Goal: Task Accomplishment & Management: Manage account settings

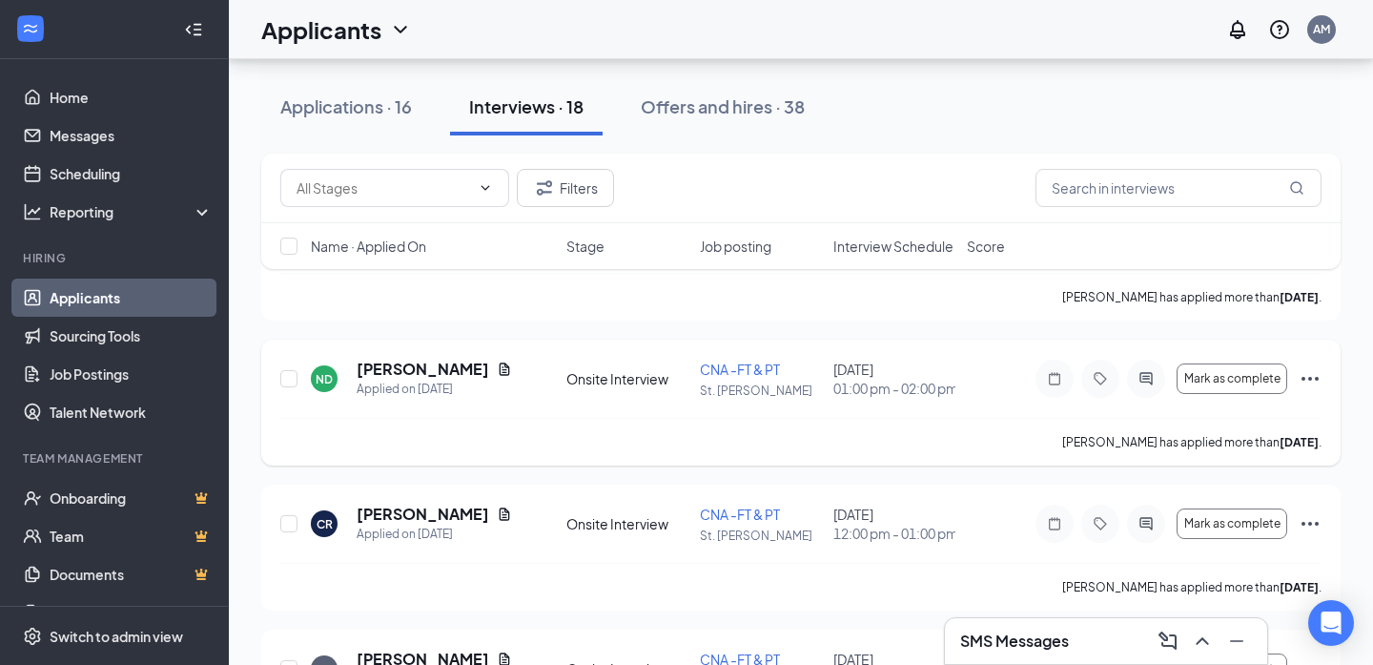
scroll to position [175, 0]
click at [497, 371] on icon "Document" at bounding box center [504, 367] width 15 height 15
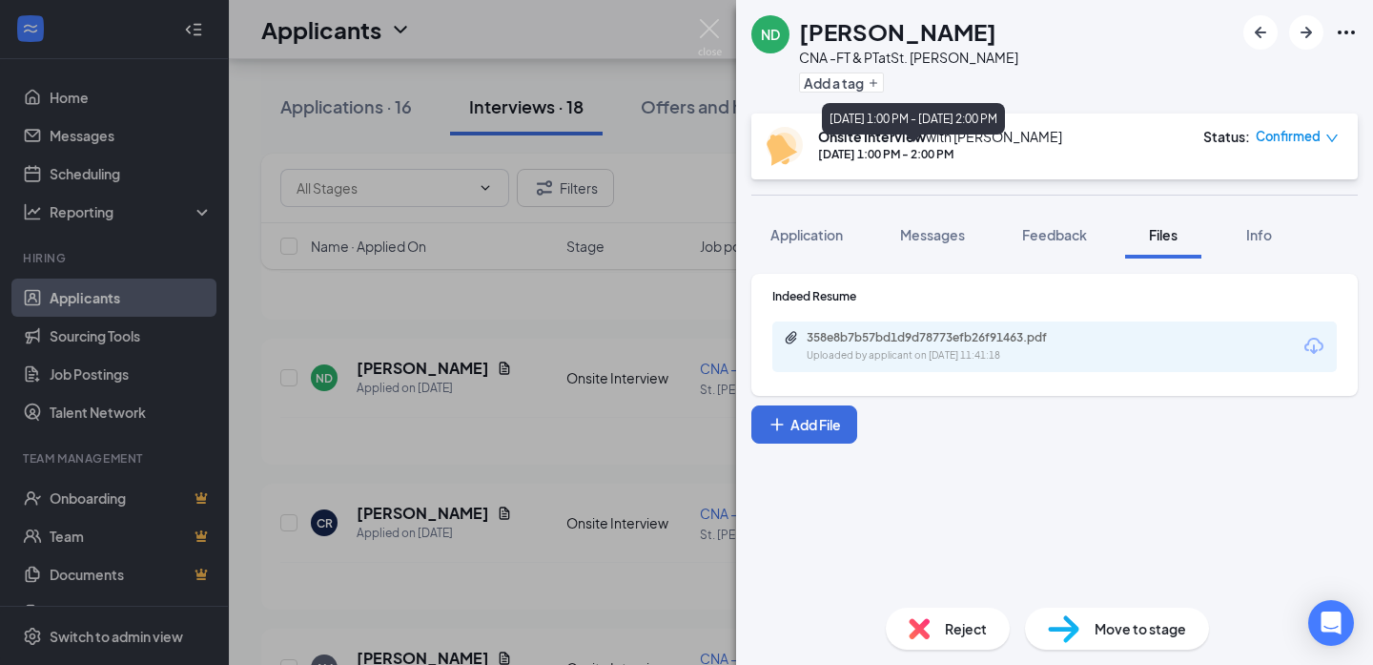
click at [867, 150] on div "[DATE] 1:00 PM - 2:00 PM" at bounding box center [940, 154] width 244 height 16
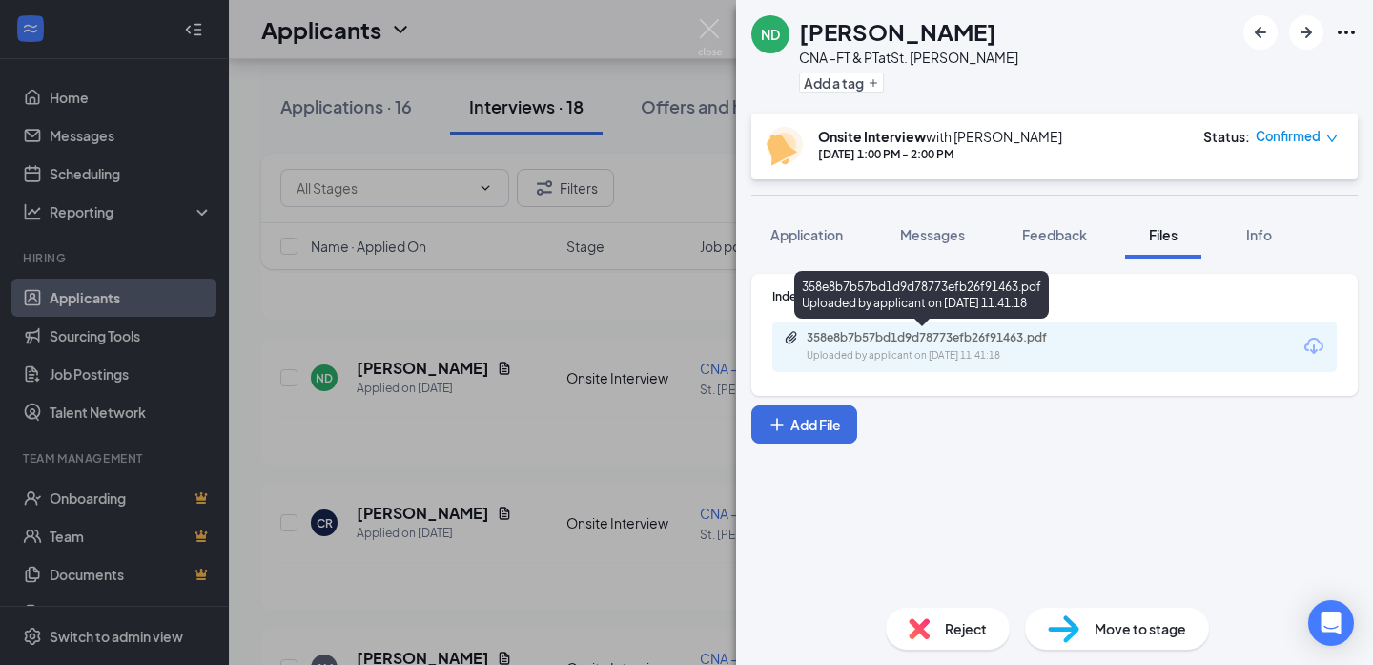
click at [803, 347] on div "358e8b7b57bd1d9d78773efb26f91463.pdf Uploaded by applicant on [DATE] 11:41:18" at bounding box center [938, 346] width 309 height 33
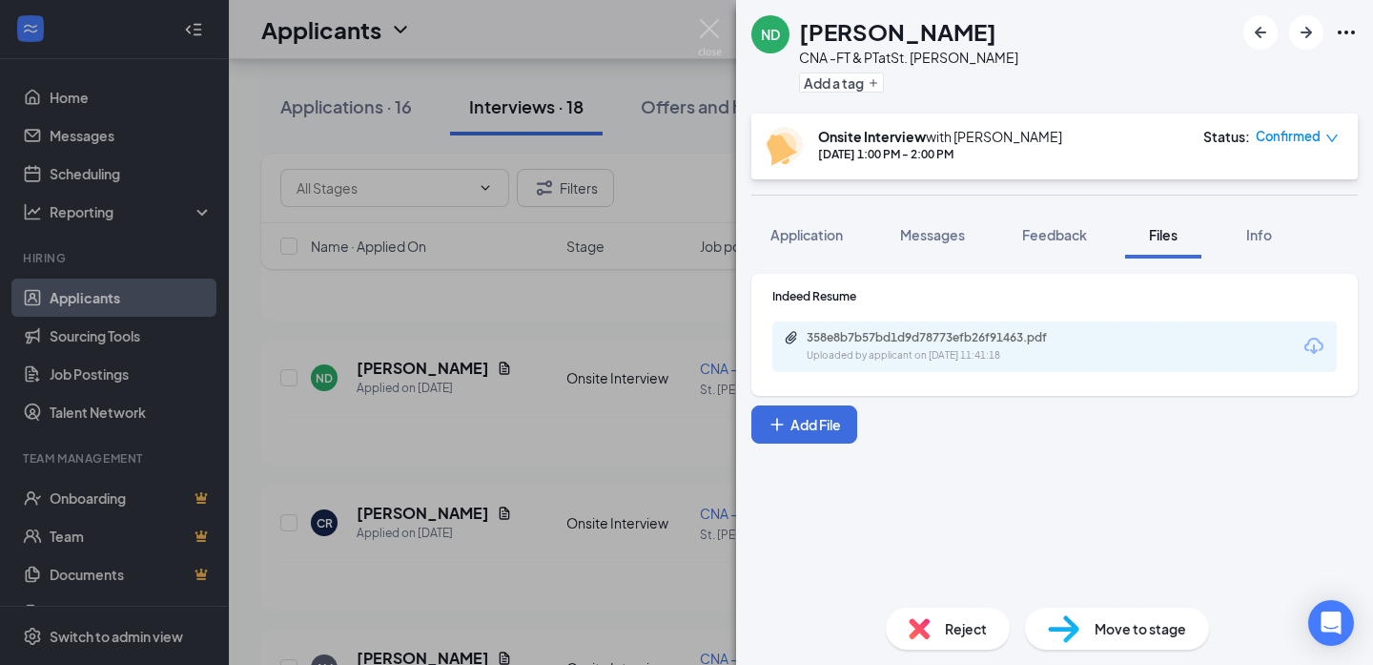
click at [564, 349] on div "ND [PERSON_NAME] CNA -FT & PT at St. [PERSON_NAME] Add a tag Onsite Interview w…" at bounding box center [686, 332] width 1373 height 665
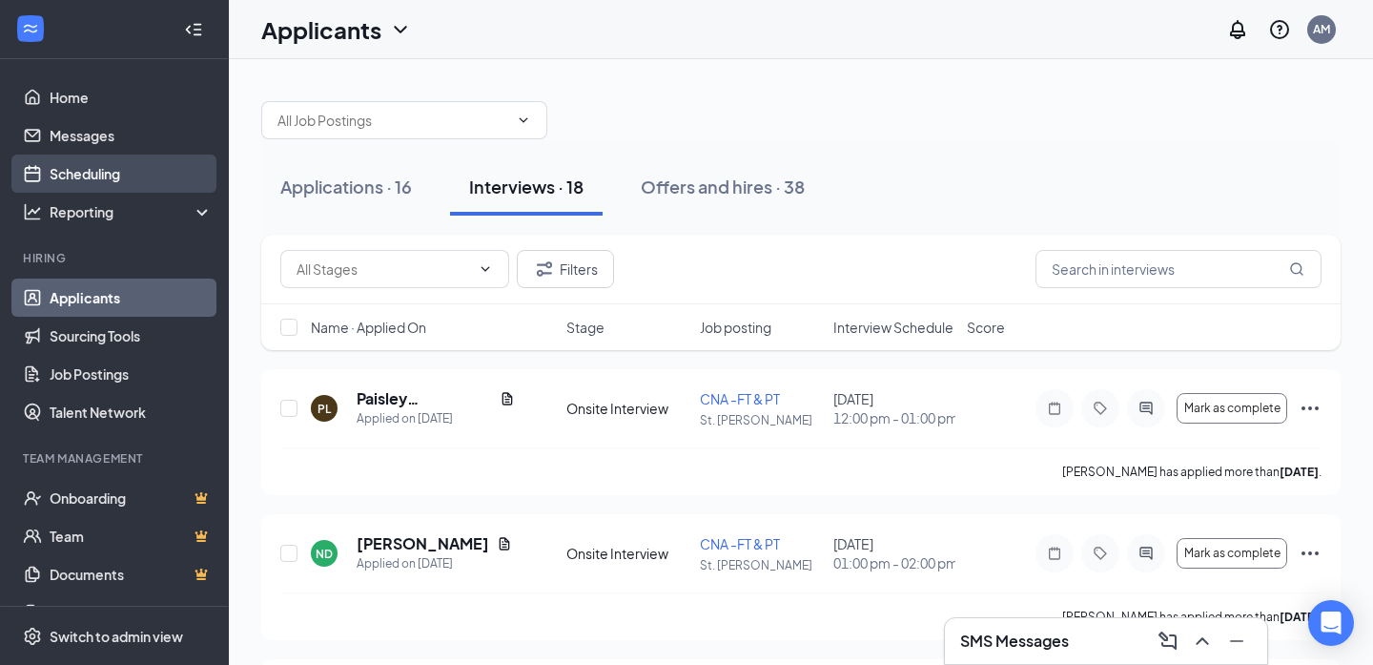
click at [88, 171] on link "Scheduling" at bounding box center [131, 173] width 163 height 38
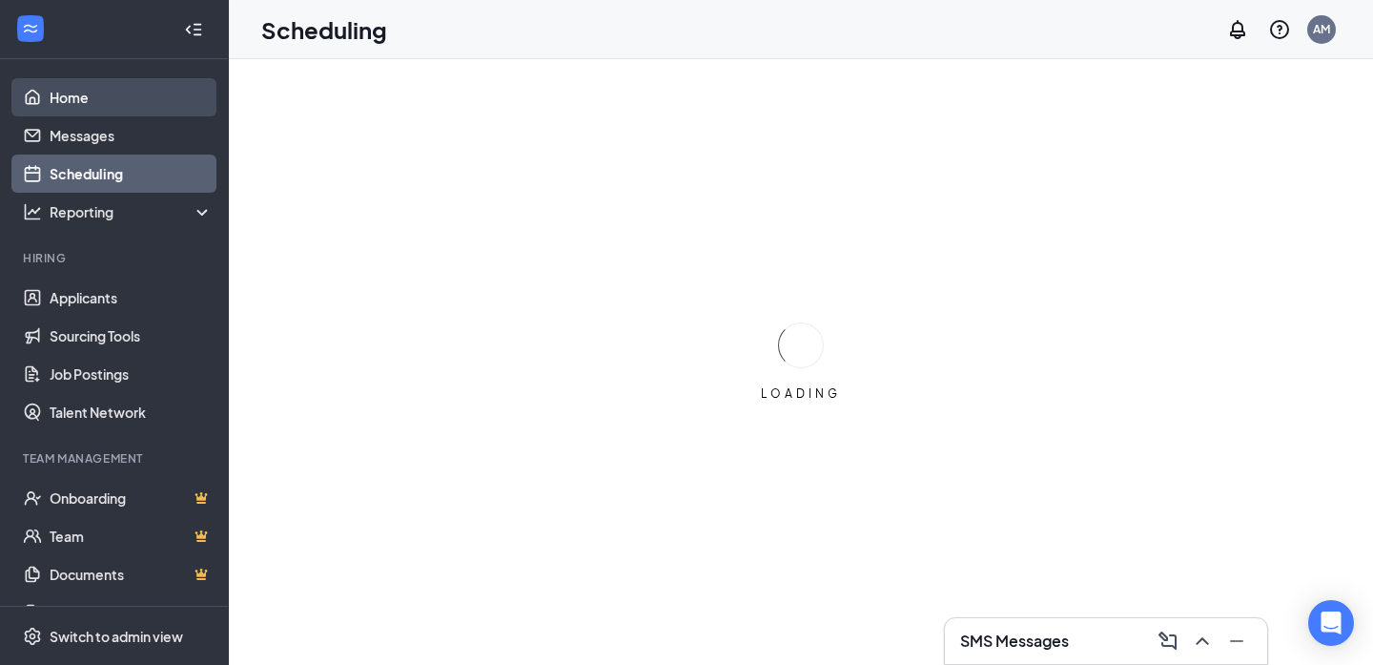
click at [63, 96] on link "Home" at bounding box center [131, 97] width 163 height 38
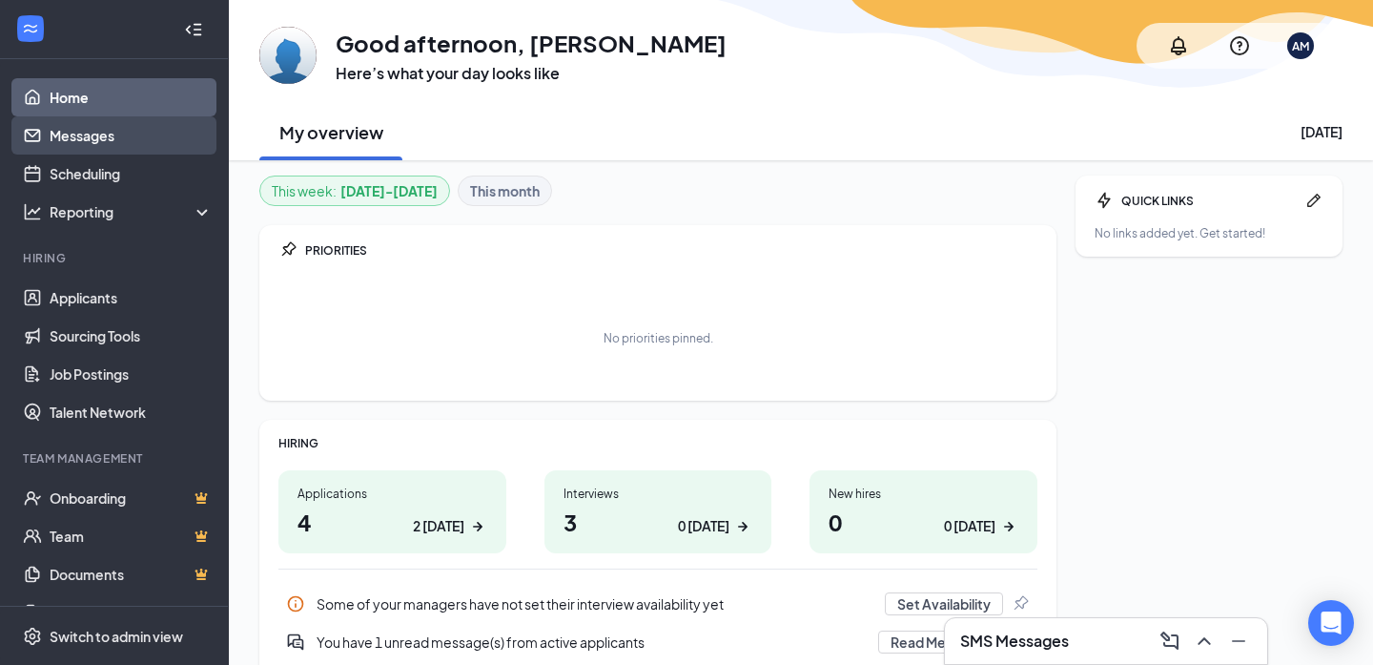
click at [119, 134] on link "Messages" at bounding box center [131, 135] width 163 height 38
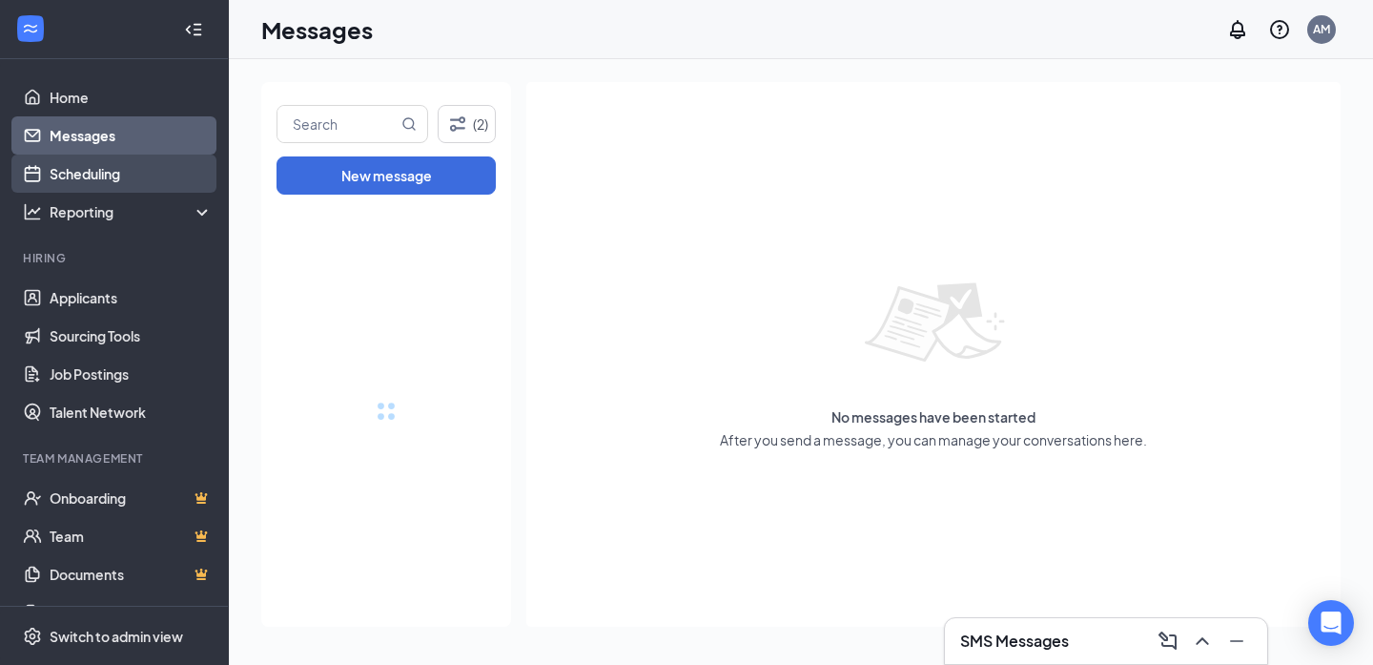
click at [96, 167] on link "Scheduling" at bounding box center [131, 173] width 163 height 38
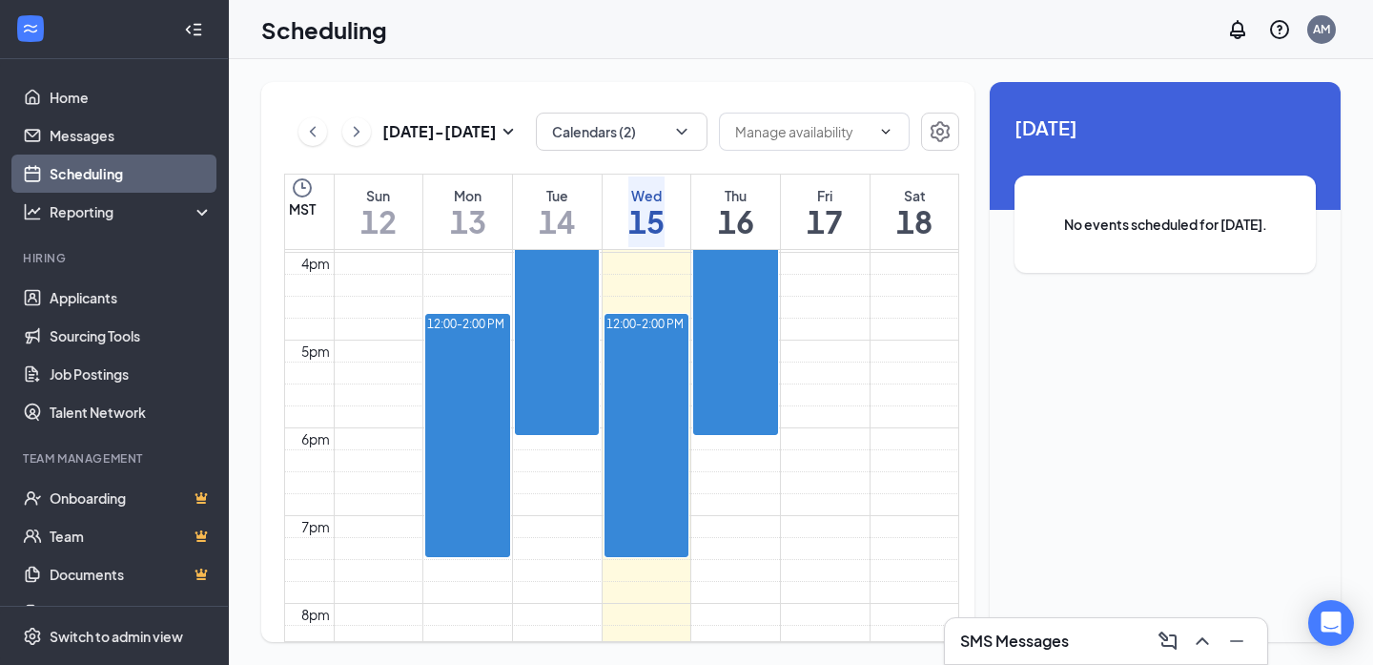
scroll to position [1399, 0]
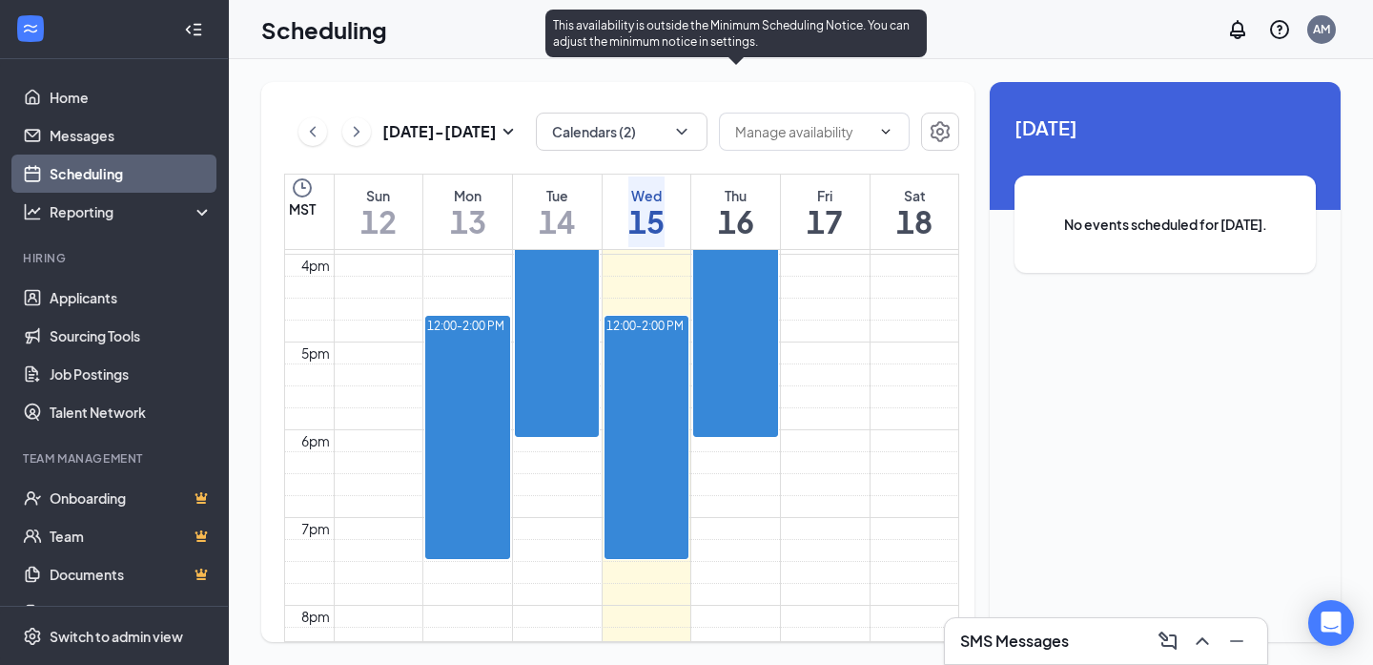
click at [739, 145] on div "12:00-1:00 PM 1" at bounding box center [756, 109] width 39 height 72
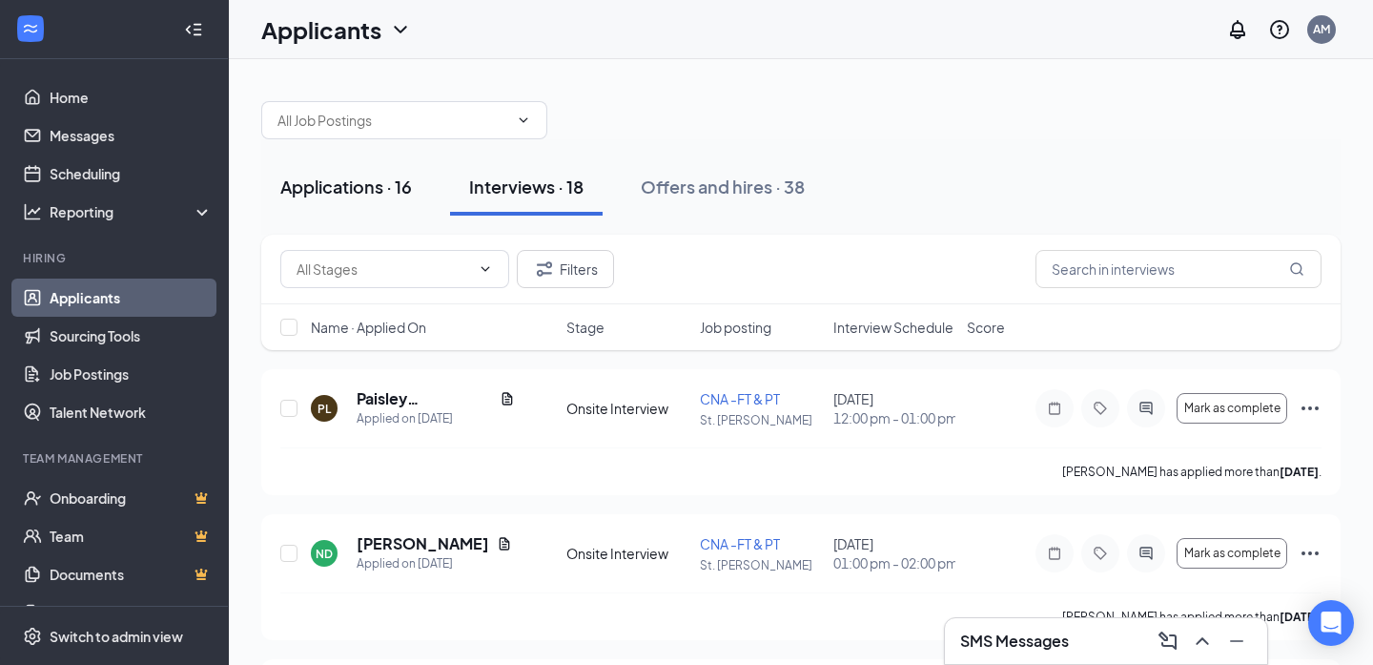
click at [371, 187] on div "Applications · 16" at bounding box center [346, 187] width 132 height 24
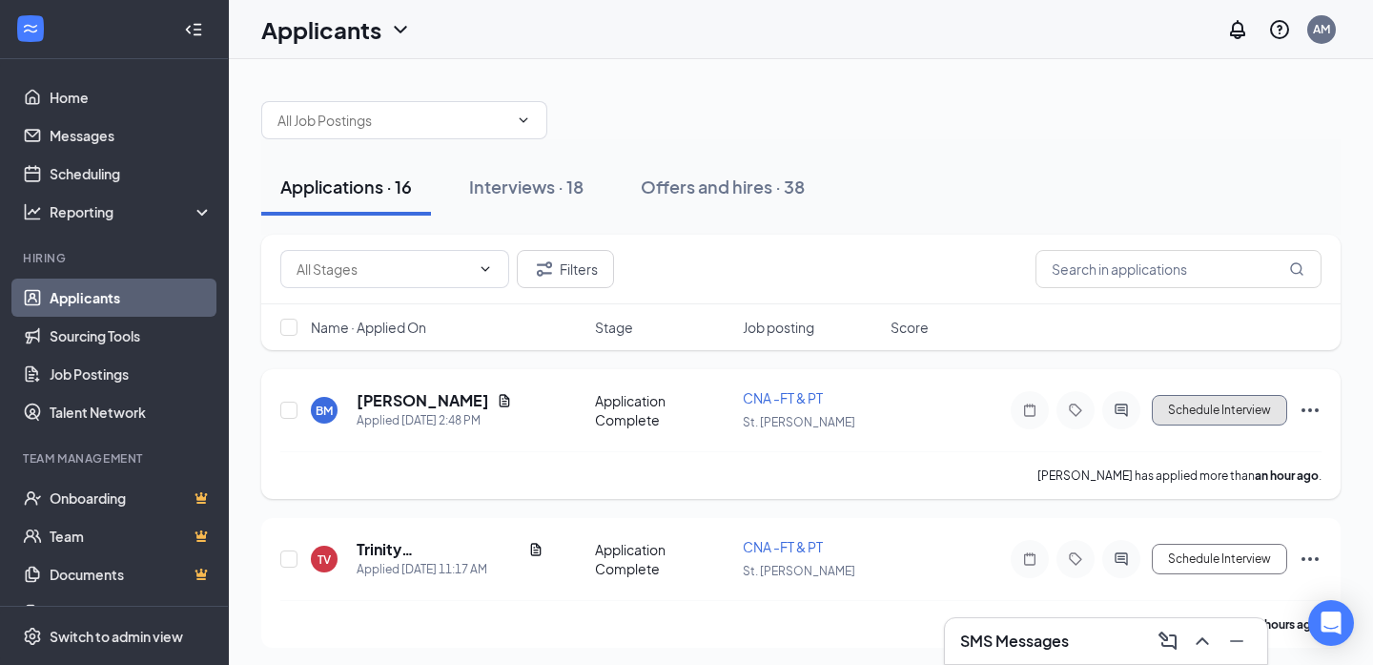
click at [1239, 412] on button "Schedule Interview" at bounding box center [1219, 410] width 135 height 31
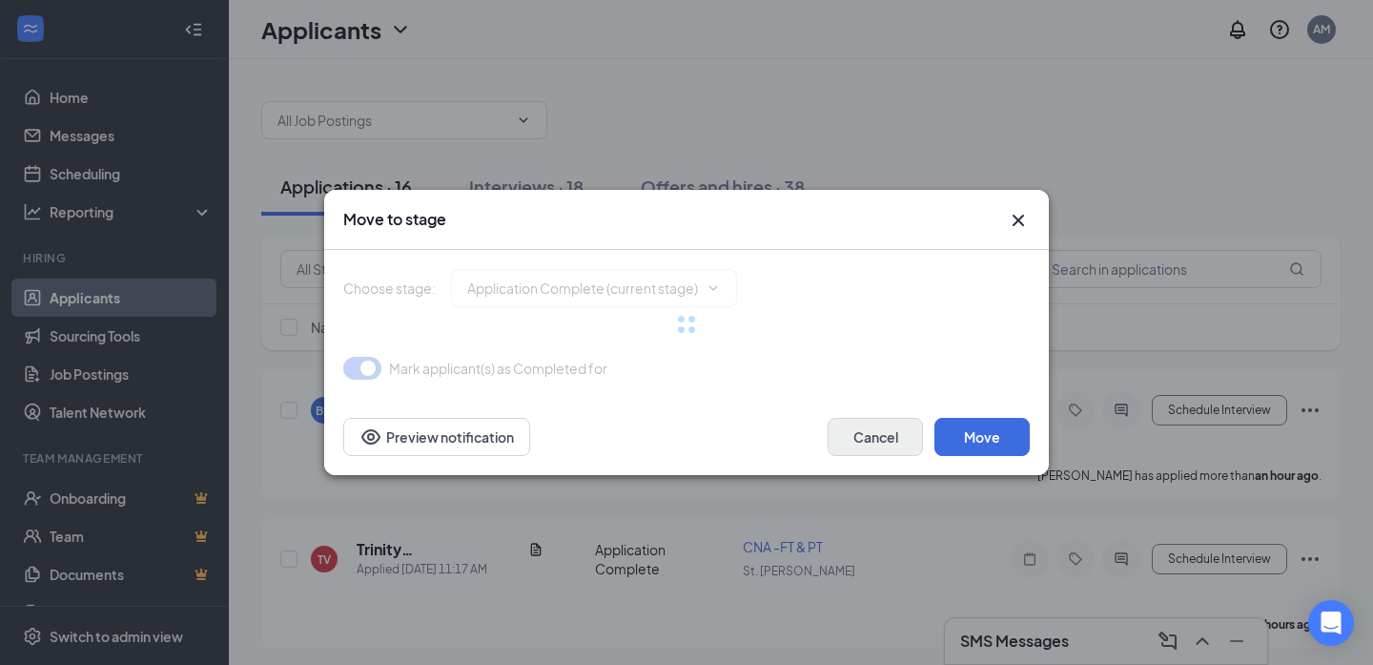
type input "Onsite Interview (next stage)"
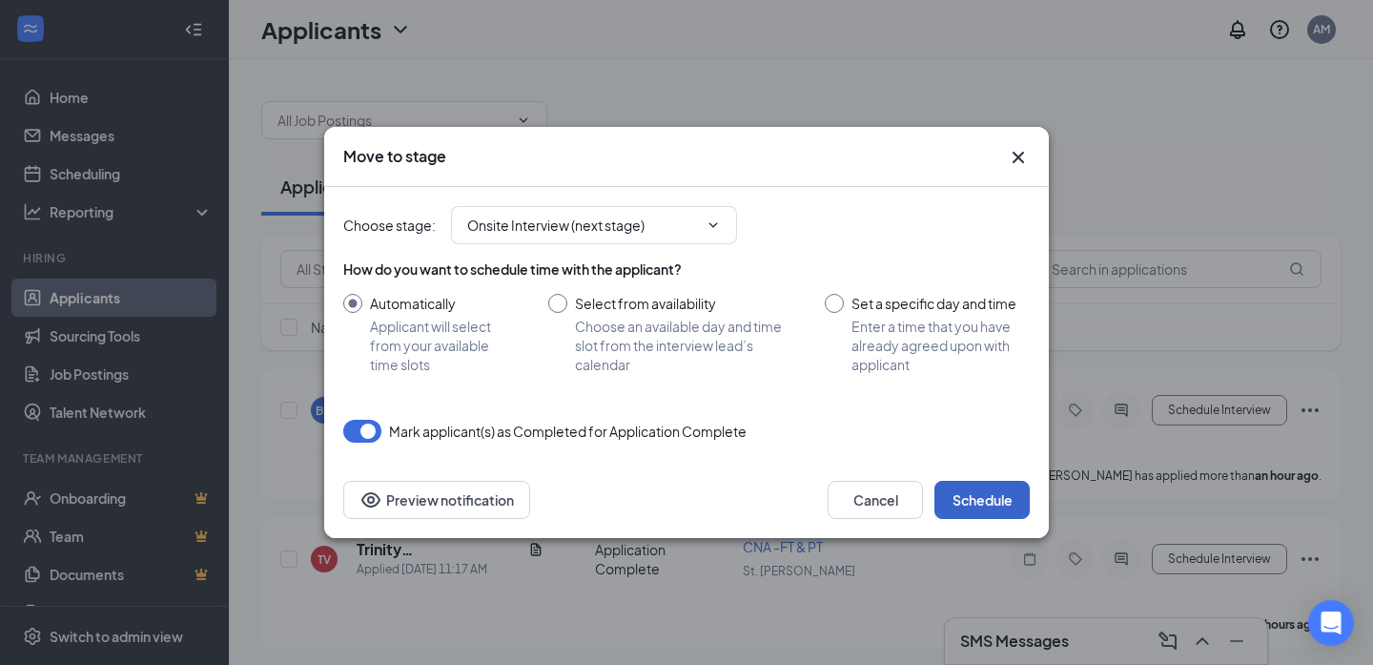
click at [973, 499] on button "Schedule" at bounding box center [982, 500] width 95 height 38
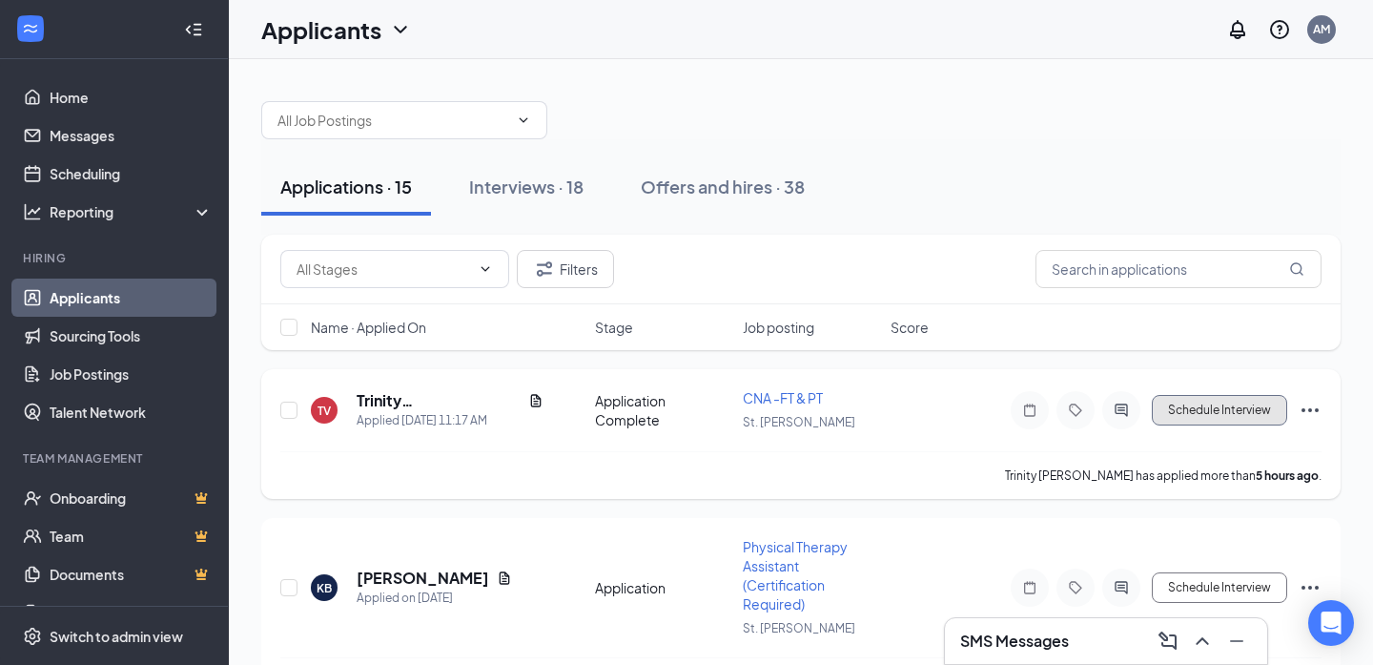
click at [1225, 409] on button "Schedule Interview" at bounding box center [1219, 410] width 135 height 31
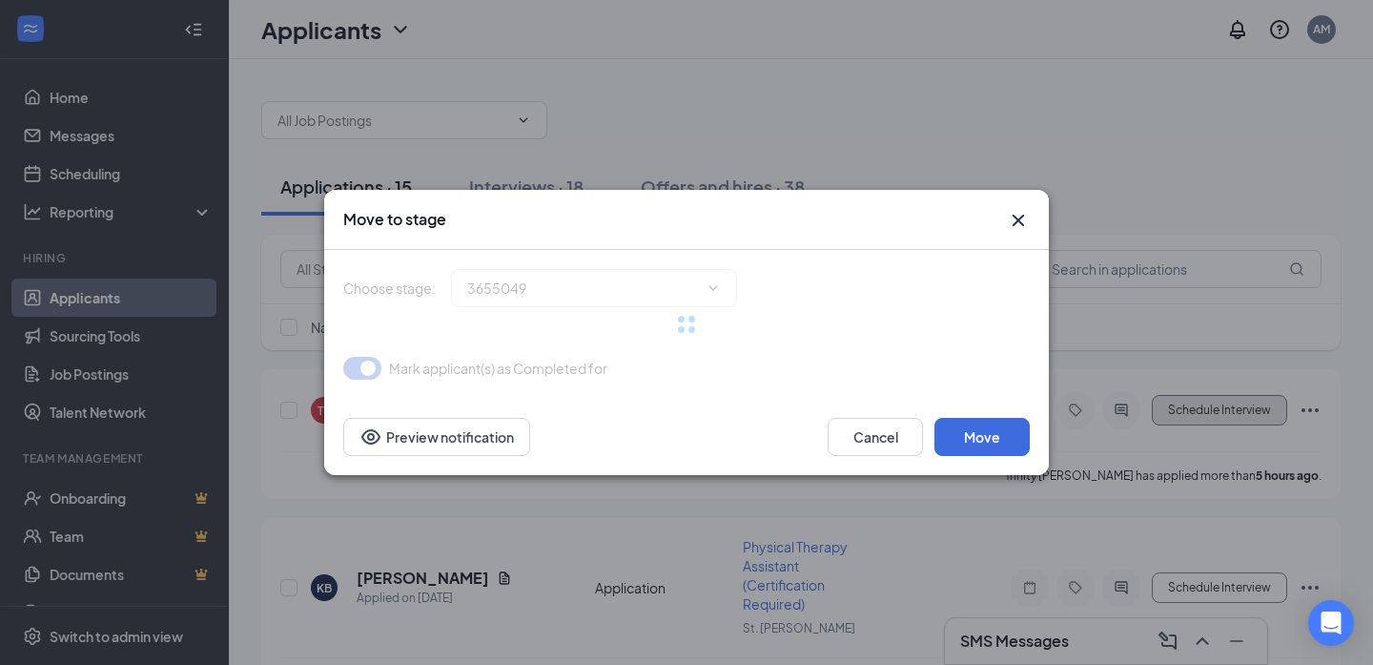
type input "Onsite Interview (next stage)"
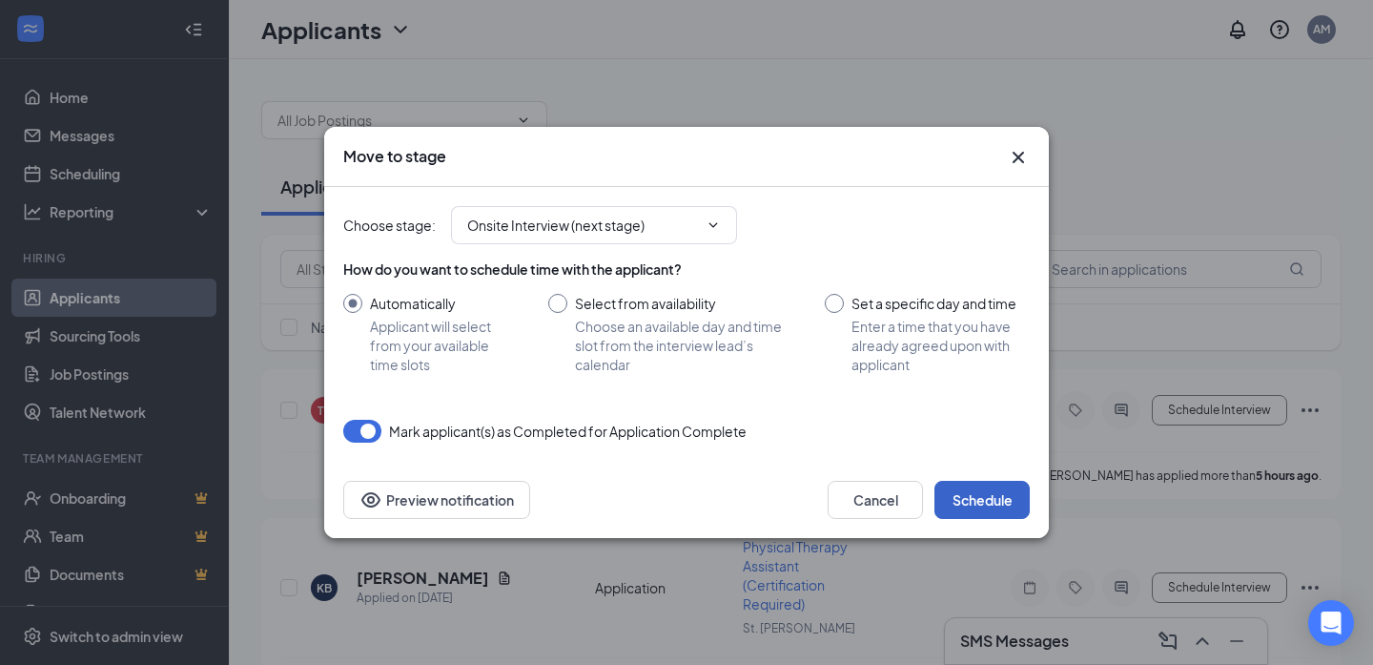
click at [987, 489] on button "Schedule" at bounding box center [982, 500] width 95 height 38
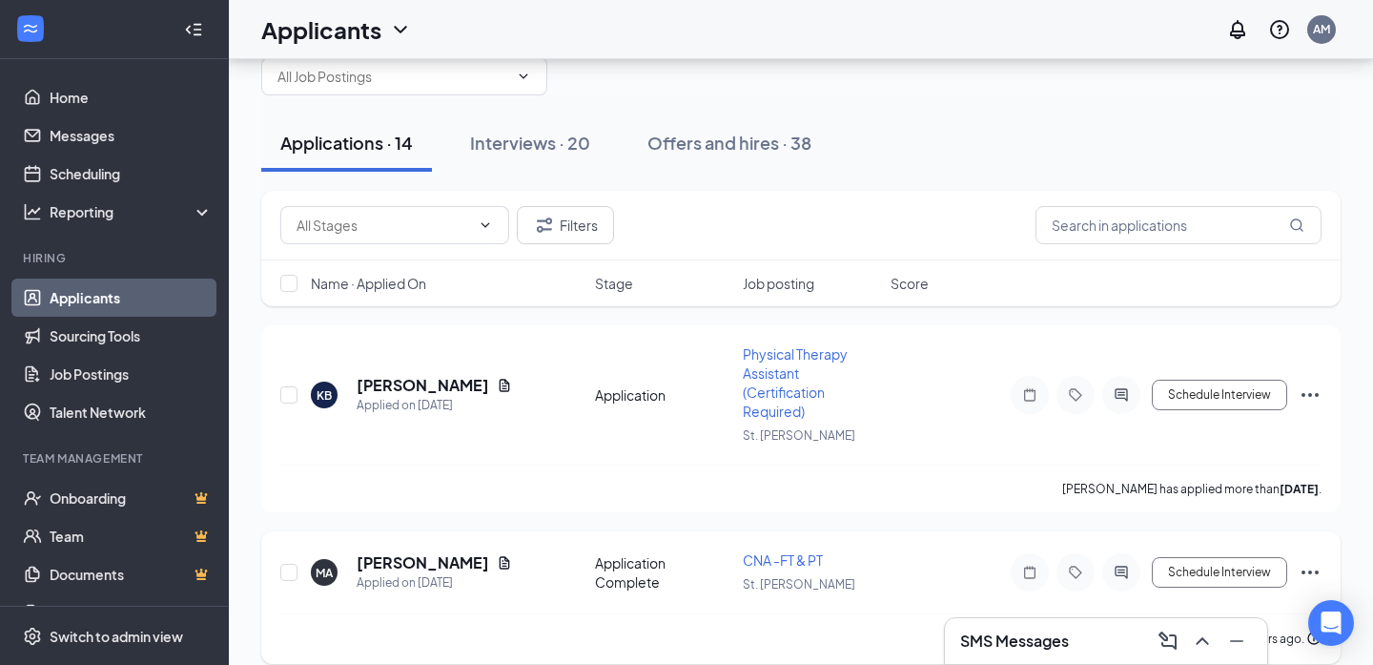
scroll to position [105, 0]
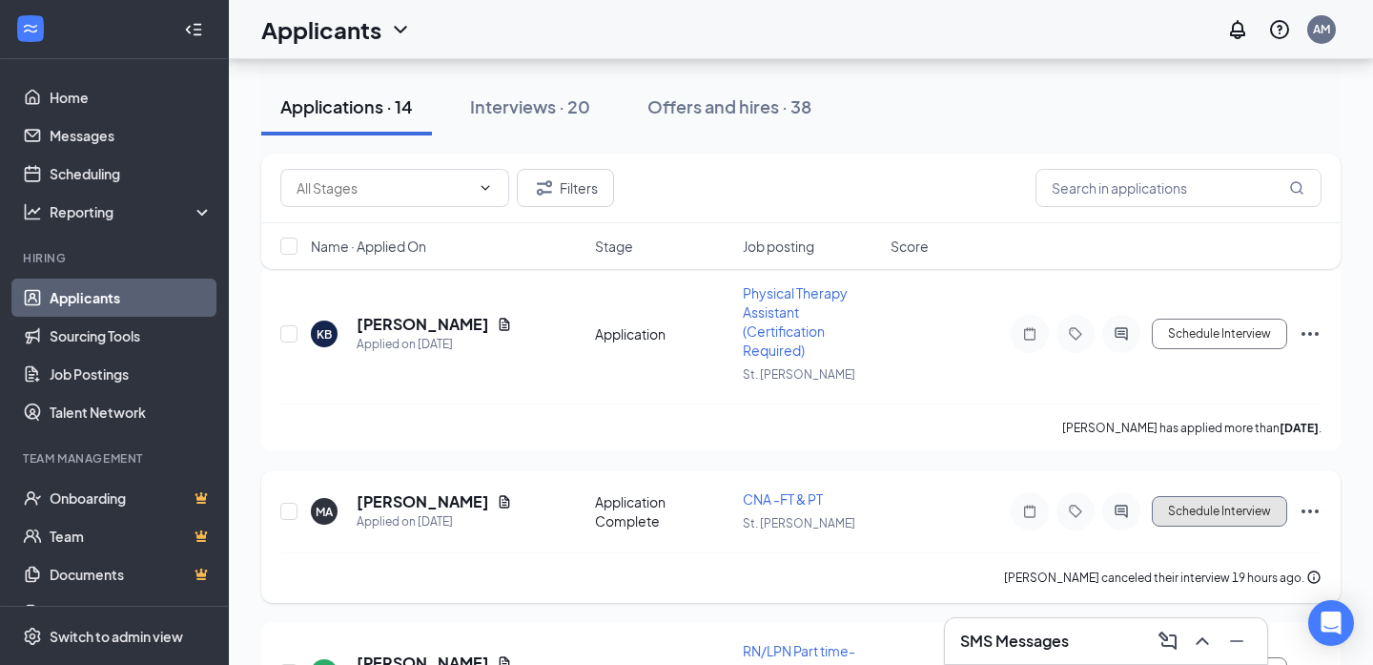
click at [1216, 513] on button "Schedule Interview" at bounding box center [1219, 511] width 135 height 31
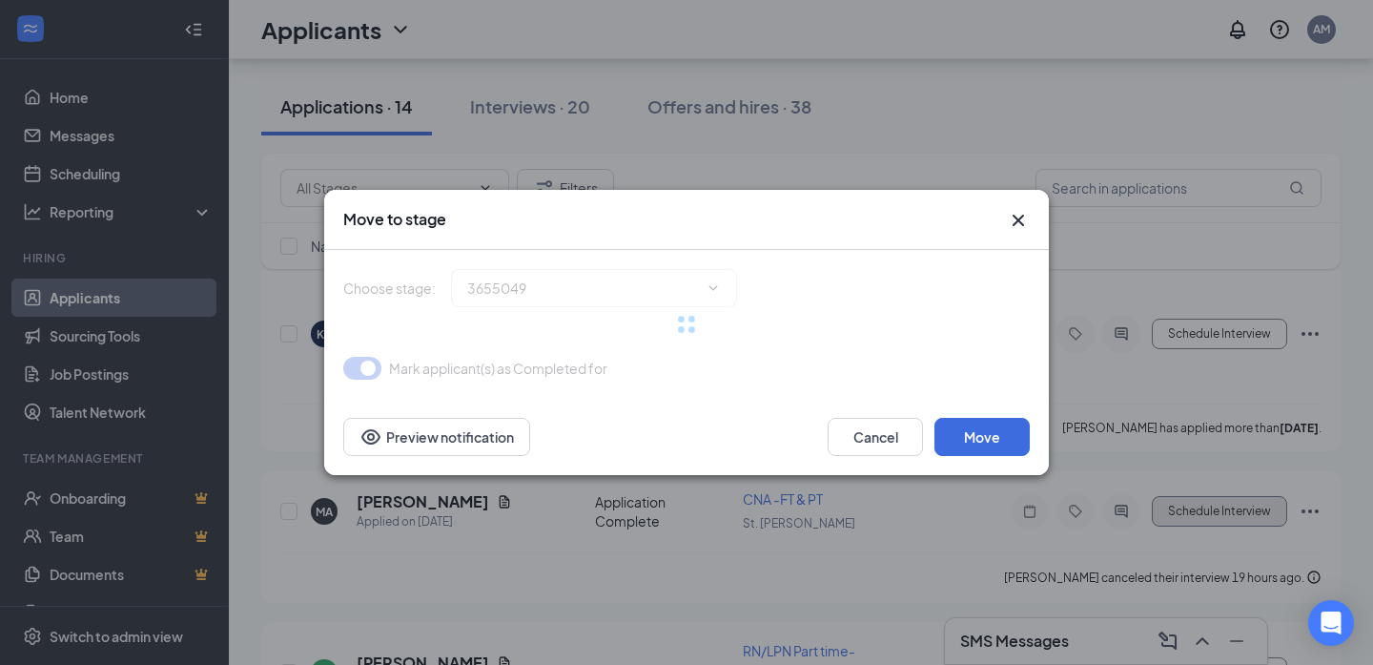
type input "Onsite Interview (next stage)"
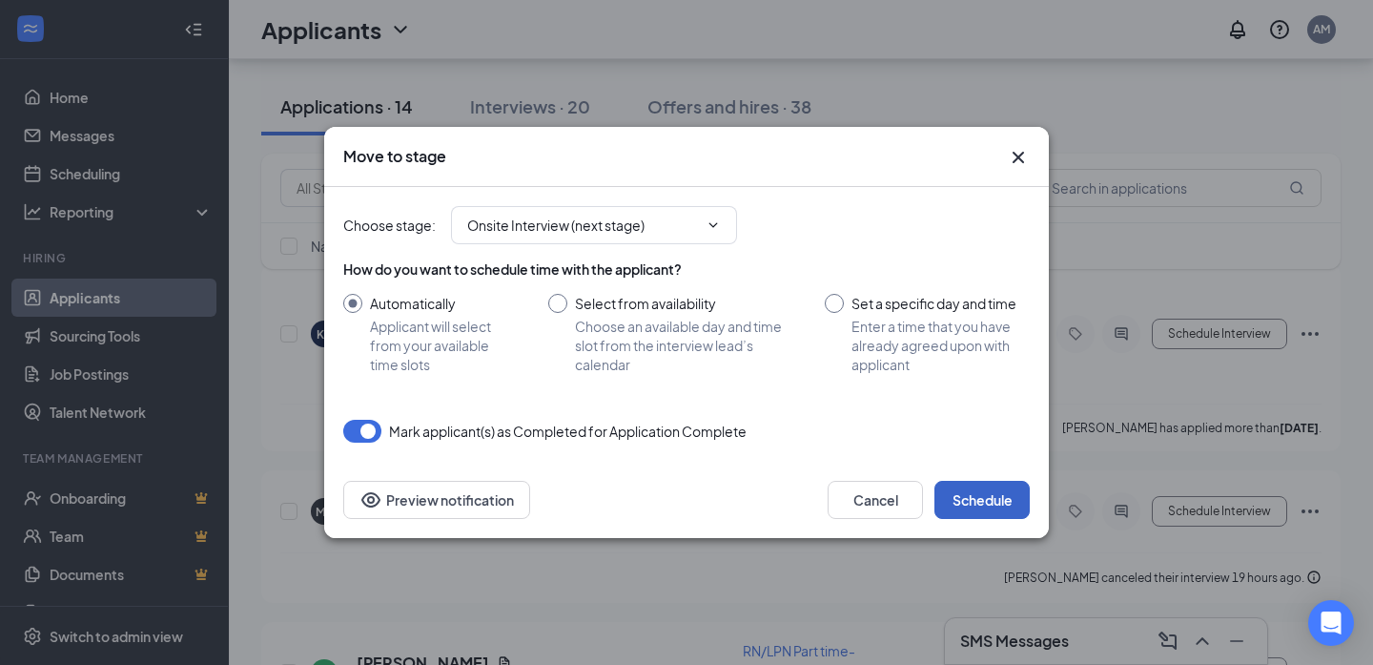
click at [980, 495] on button "Schedule" at bounding box center [982, 500] width 95 height 38
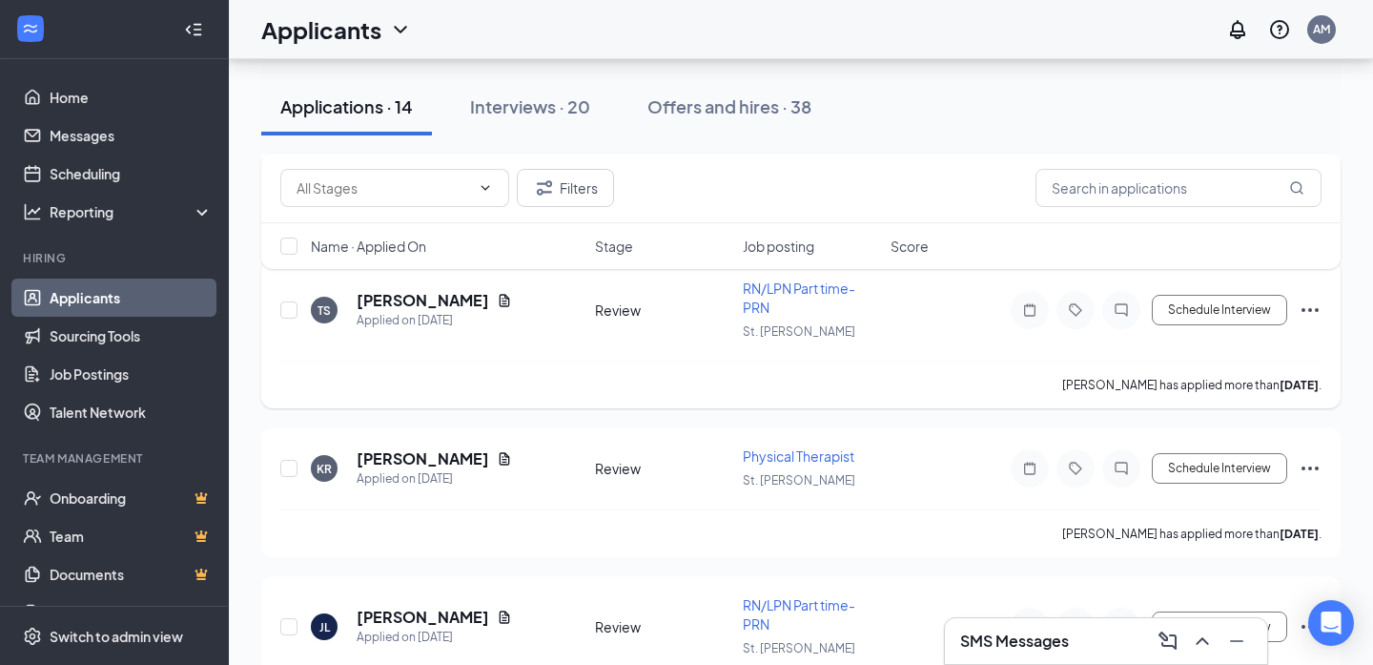
scroll to position [0, 0]
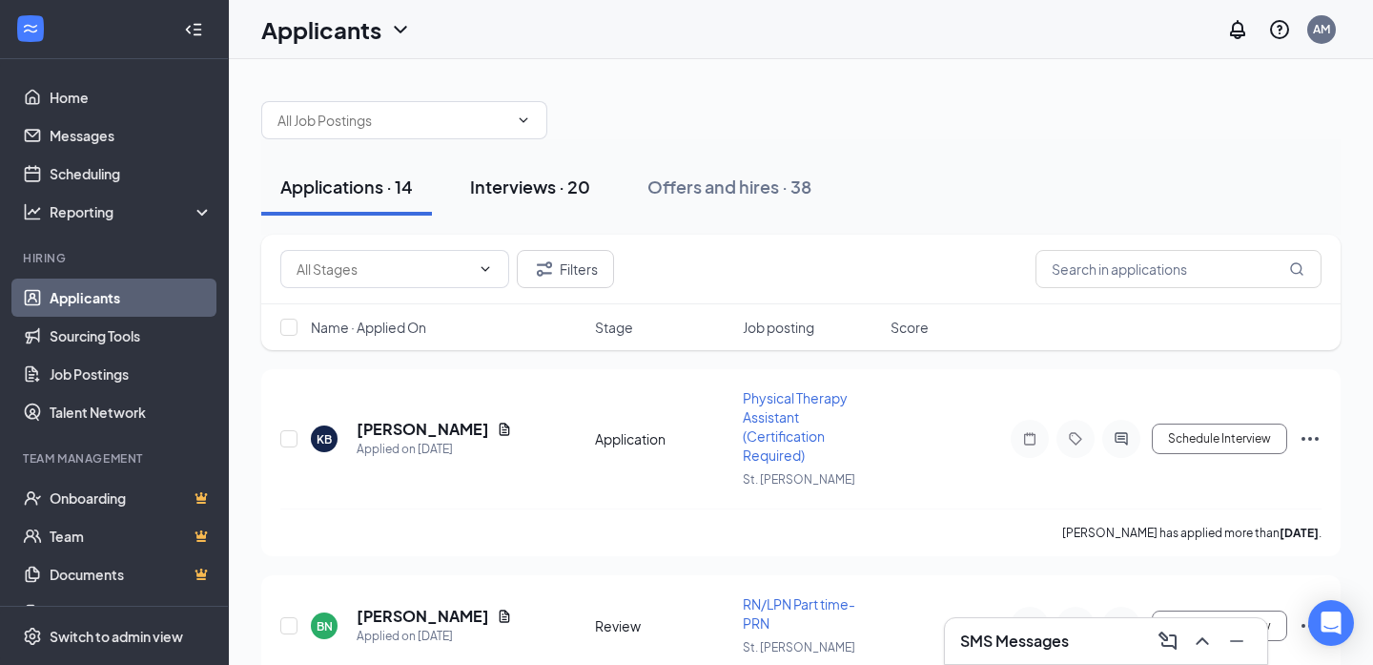
click at [523, 192] on div "Interviews · 20" at bounding box center [530, 187] width 120 height 24
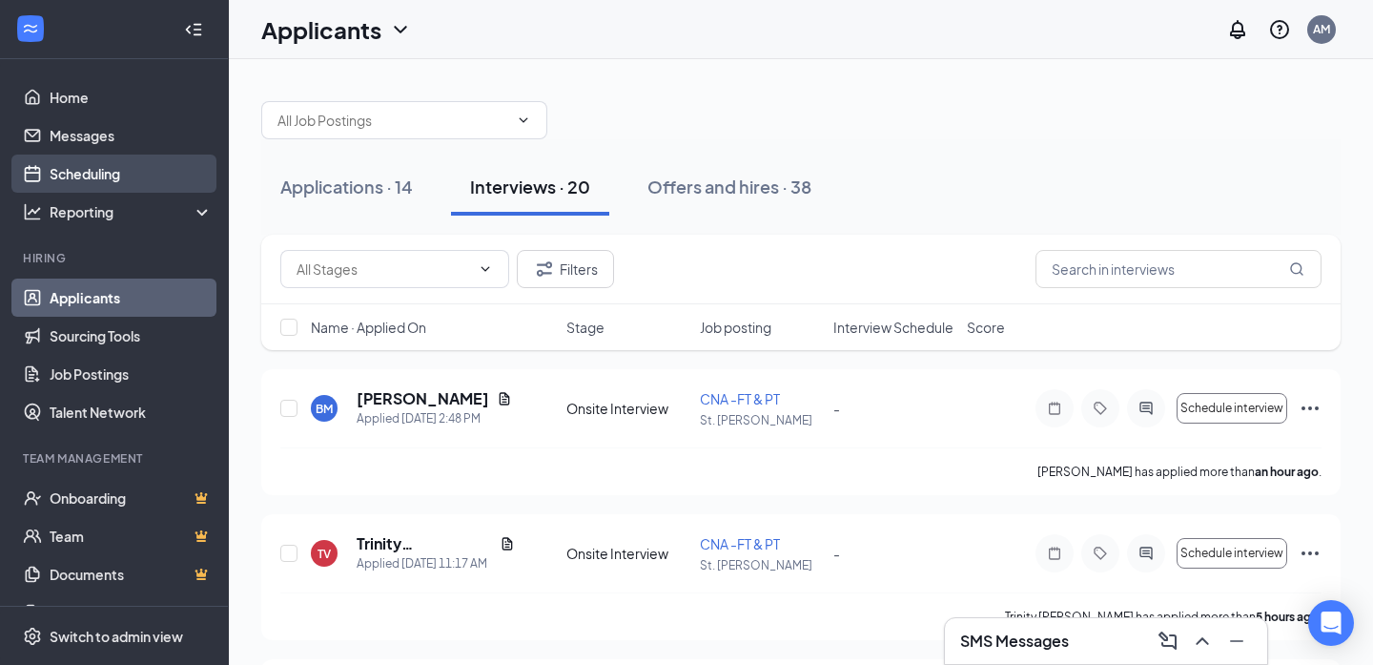
click at [102, 184] on link "Scheduling" at bounding box center [131, 173] width 163 height 38
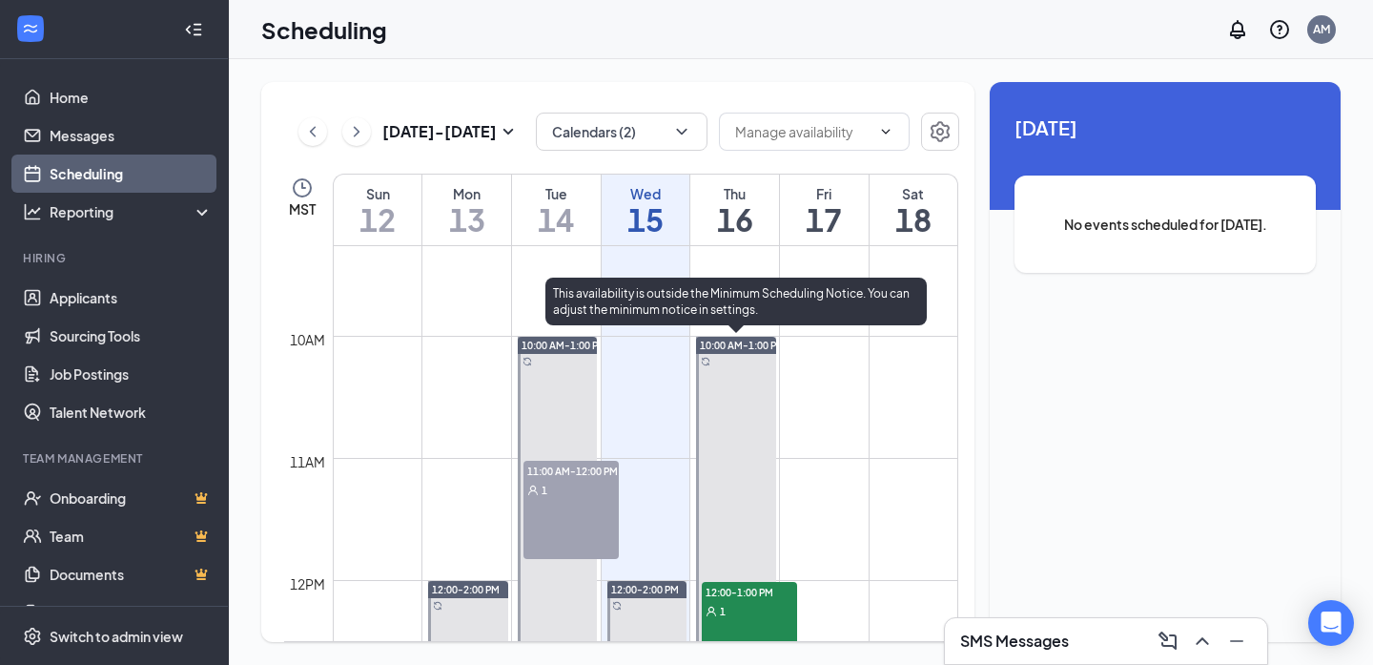
scroll to position [1250, 0]
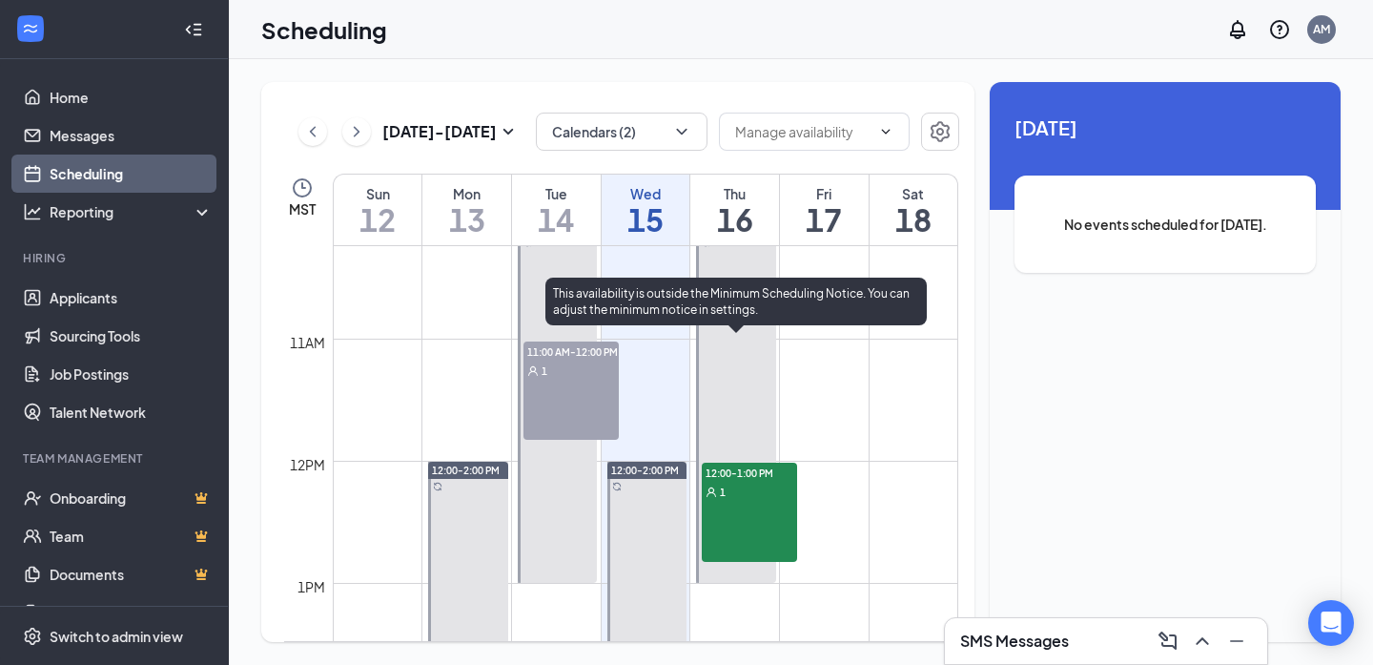
click at [728, 518] on div "12:00-1:00 PM 1" at bounding box center [749, 512] width 95 height 99
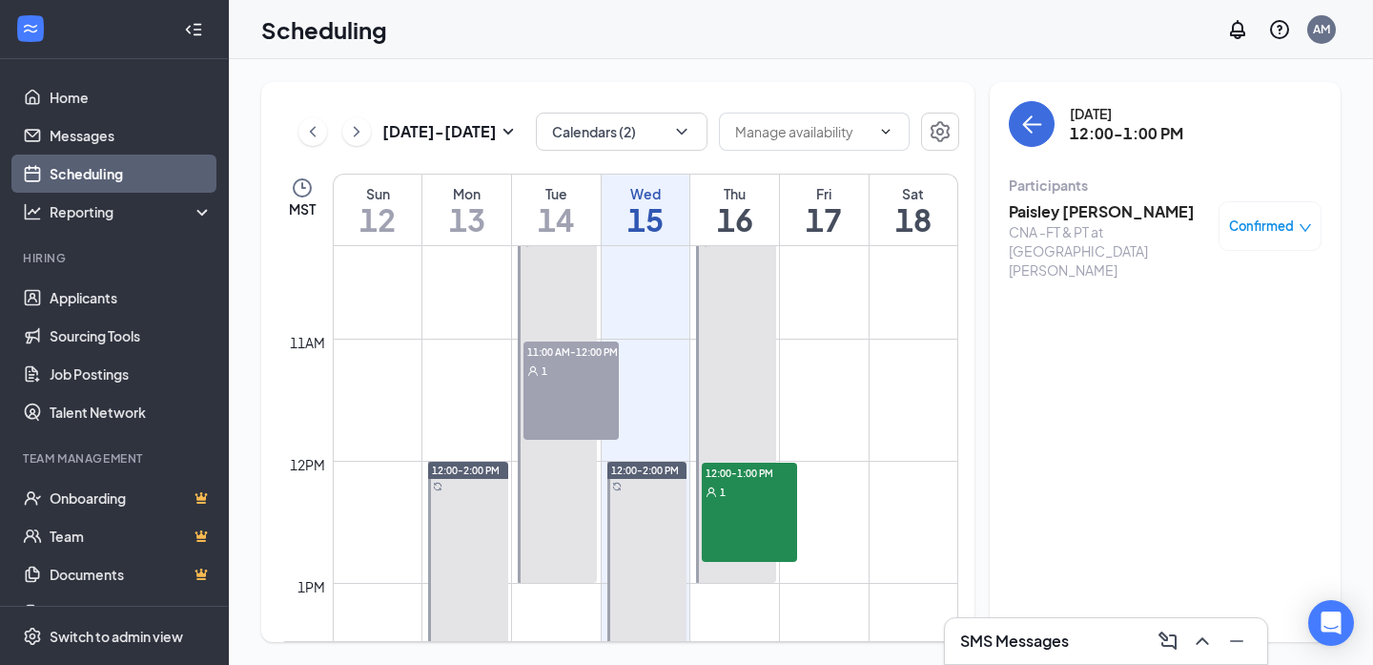
click at [1031, 216] on h3 "Paisley [PERSON_NAME]" at bounding box center [1109, 211] width 200 height 21
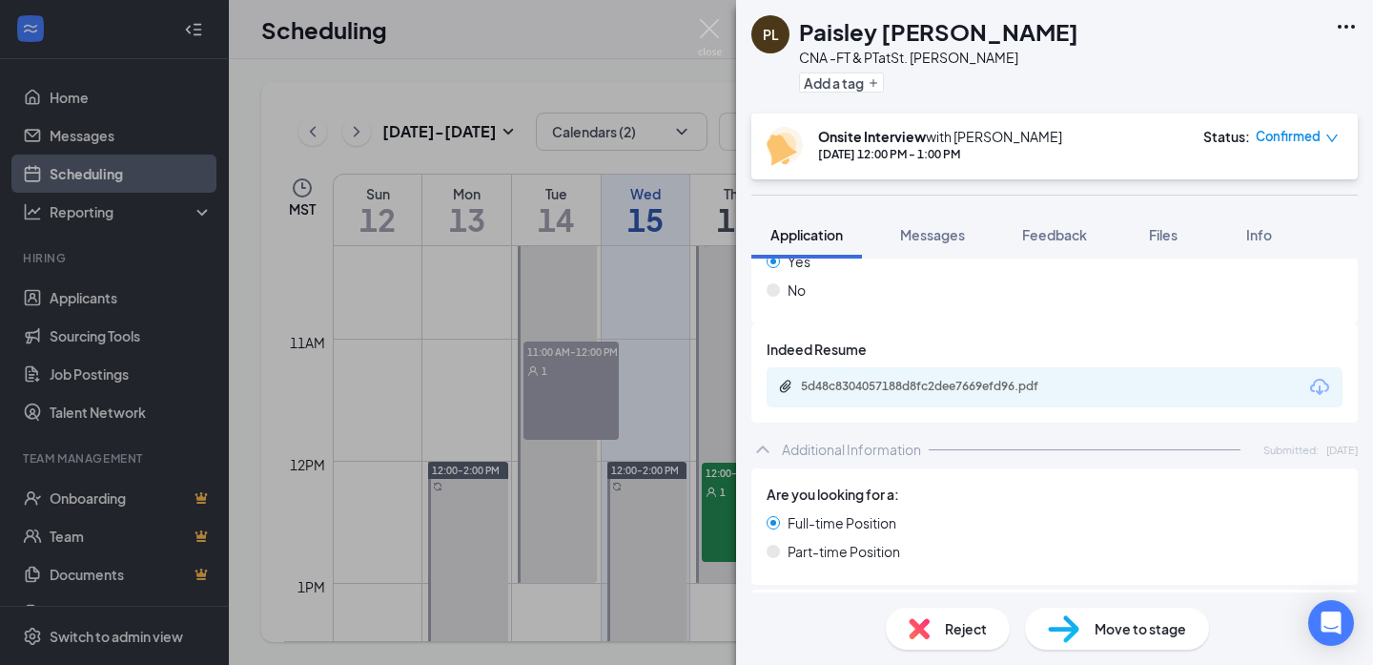
scroll to position [627, 0]
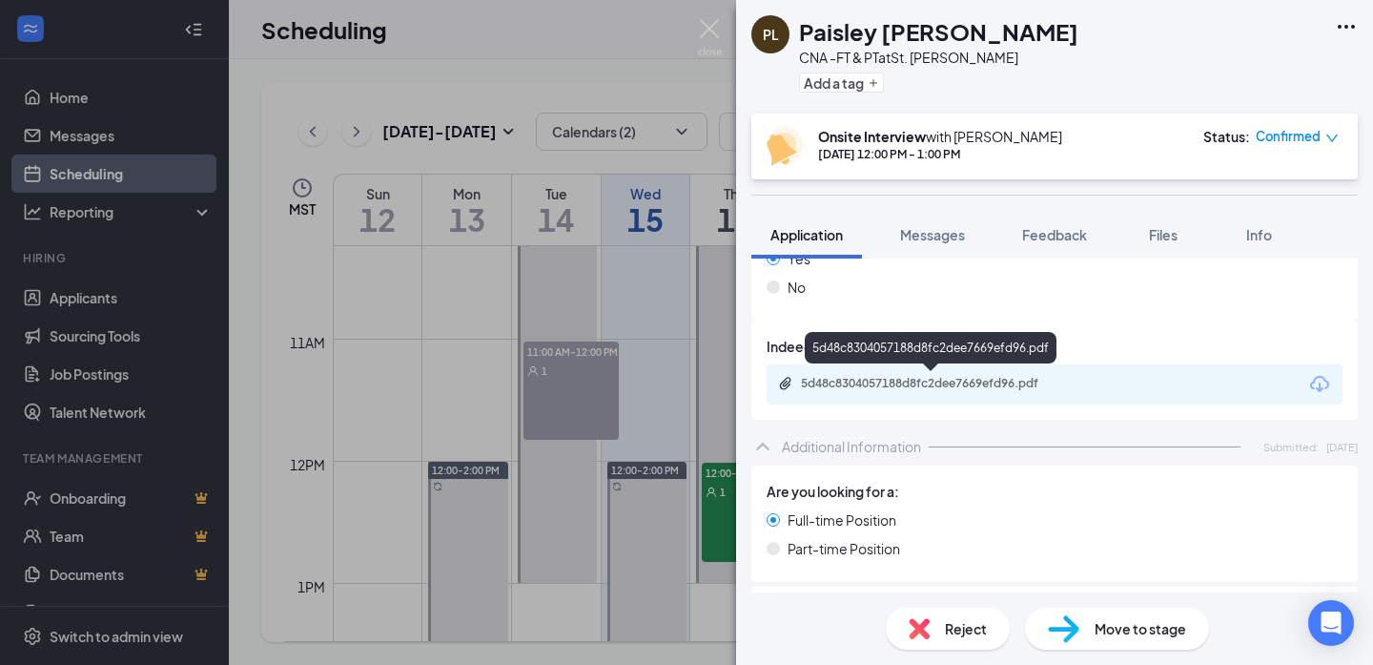
click at [857, 383] on div "5d48c8304057188d8fc2dee7669efd96.pdf" at bounding box center [934, 383] width 267 height 15
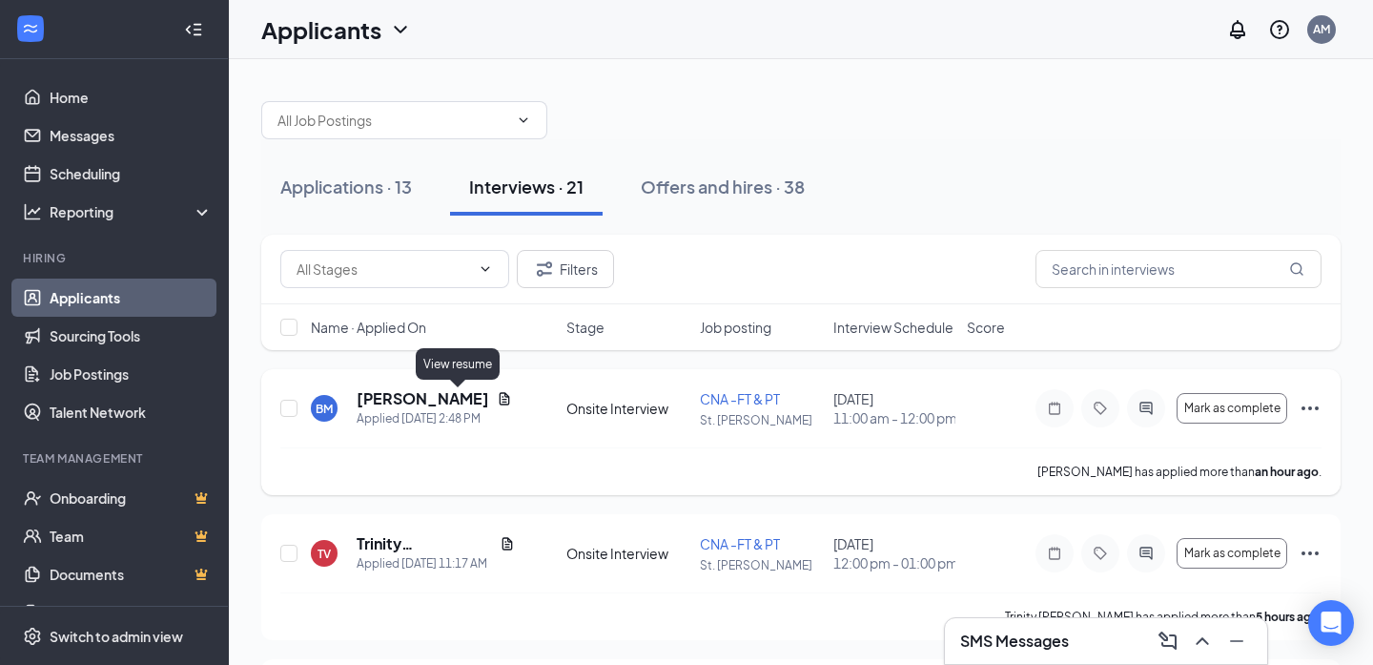
click at [500, 402] on icon "Document" at bounding box center [505, 398] width 10 height 12
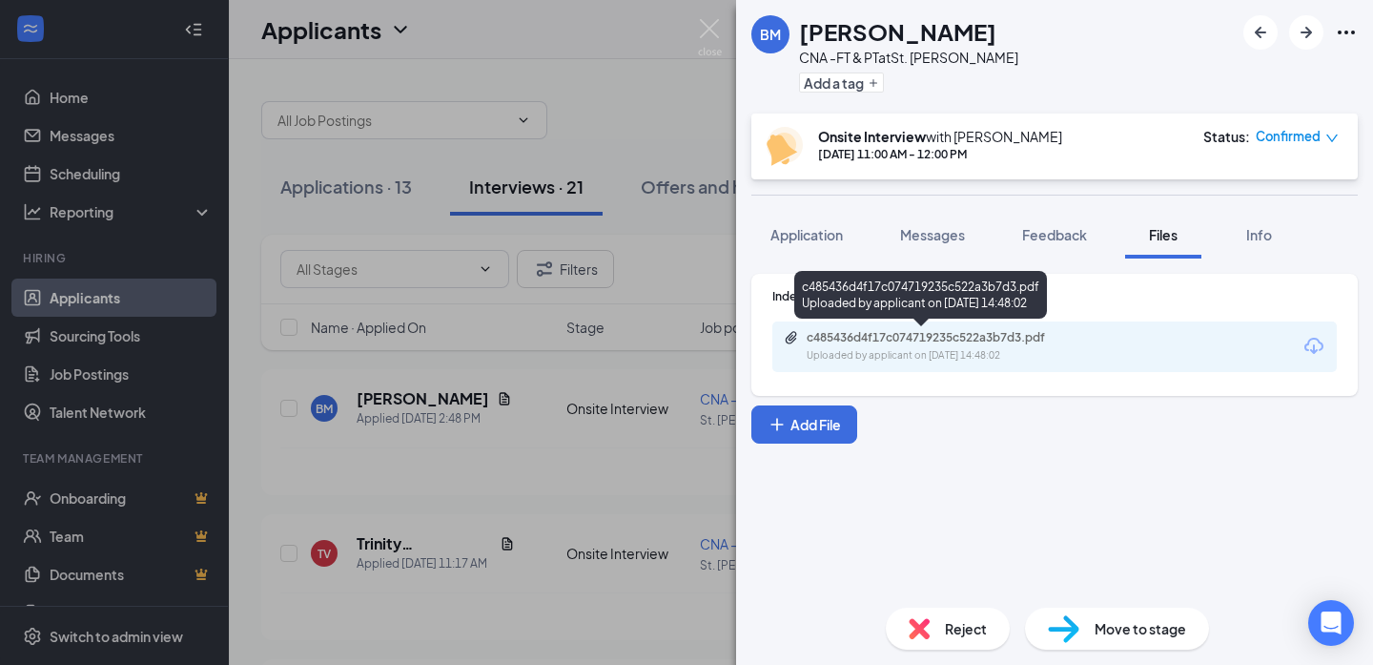
click at [915, 354] on div "Uploaded by applicant on Oct 15, 2025 at 14:48:02" at bounding box center [950, 355] width 286 height 15
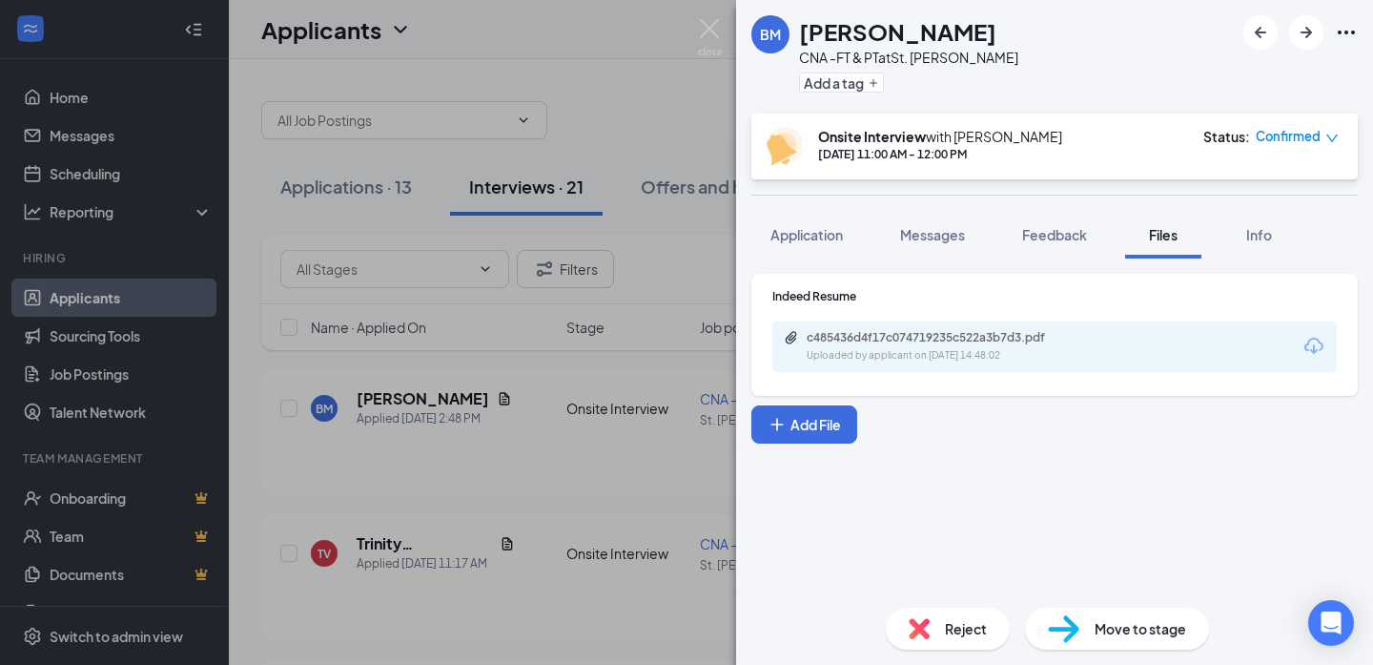
click at [557, 400] on div "BM Beth Mazon CNA -FT & PT at St. George Add a tag Onsite Interview with Ashley…" at bounding box center [686, 332] width 1373 height 665
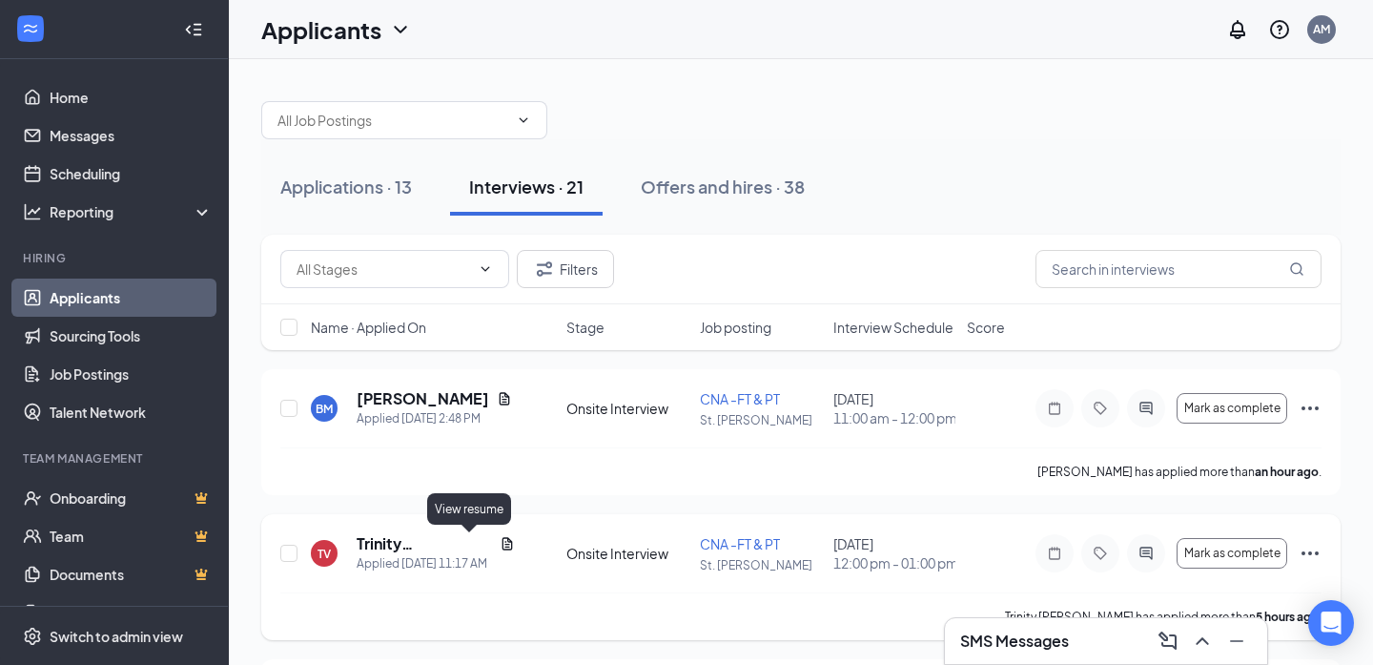
click at [500, 543] on icon "Document" at bounding box center [507, 543] width 15 height 15
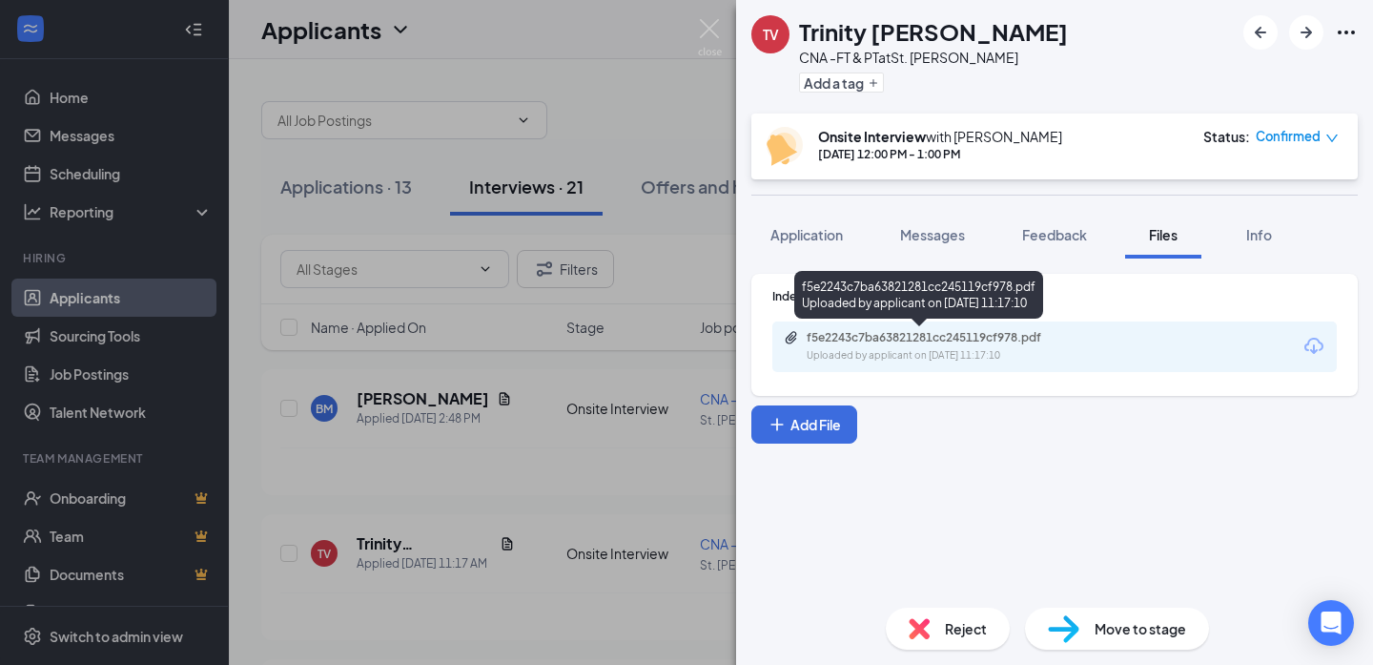
click at [958, 358] on div "Uploaded by applicant on Oct 15, 2025 at 11:17:10" at bounding box center [950, 355] width 286 height 15
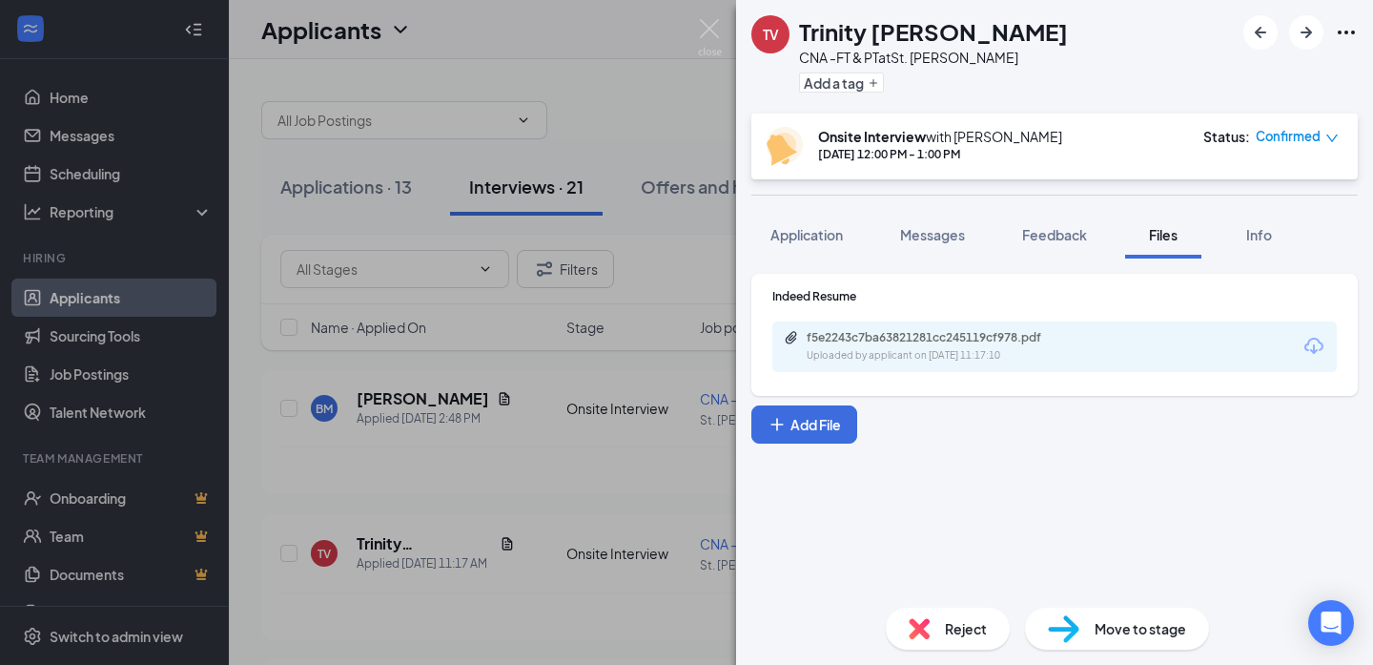
click at [519, 533] on div "TV Trinity Voyles CNA -FT & PT at St. George Add a tag Onsite Interview with As…" at bounding box center [686, 332] width 1373 height 665
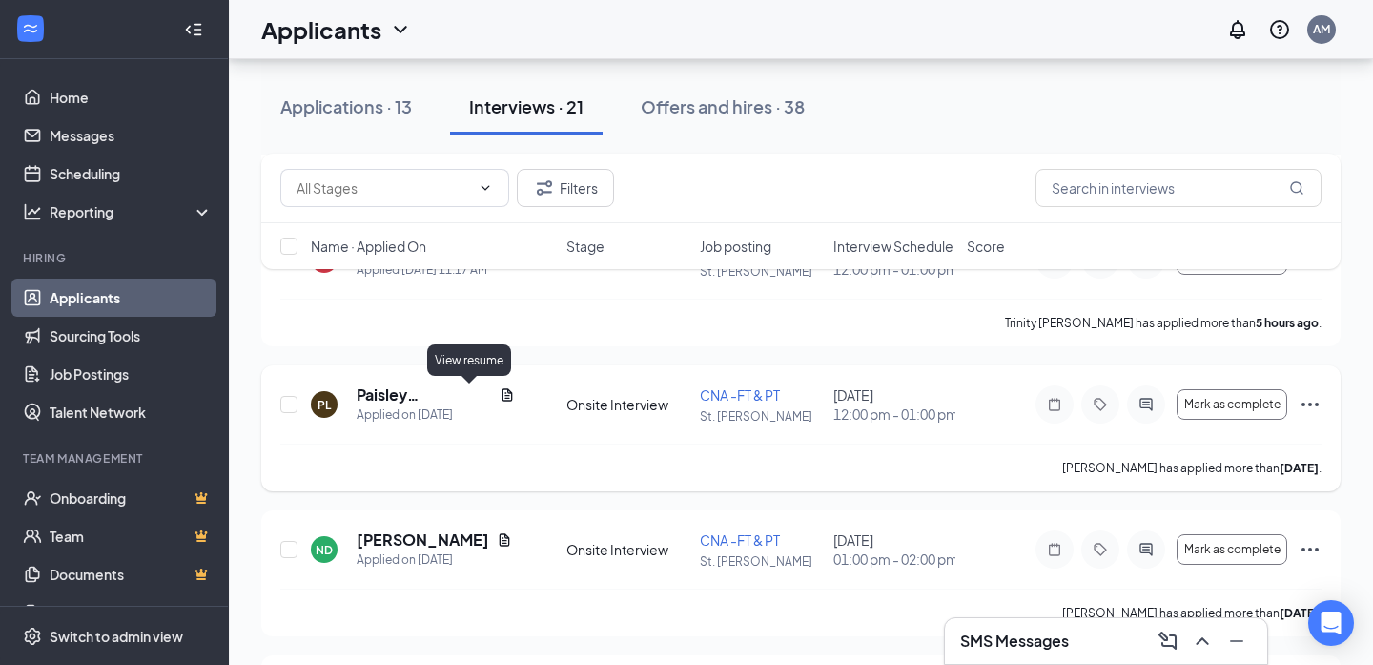
scroll to position [295, 0]
click at [497, 537] on icon "Document" at bounding box center [504, 538] width 15 height 15
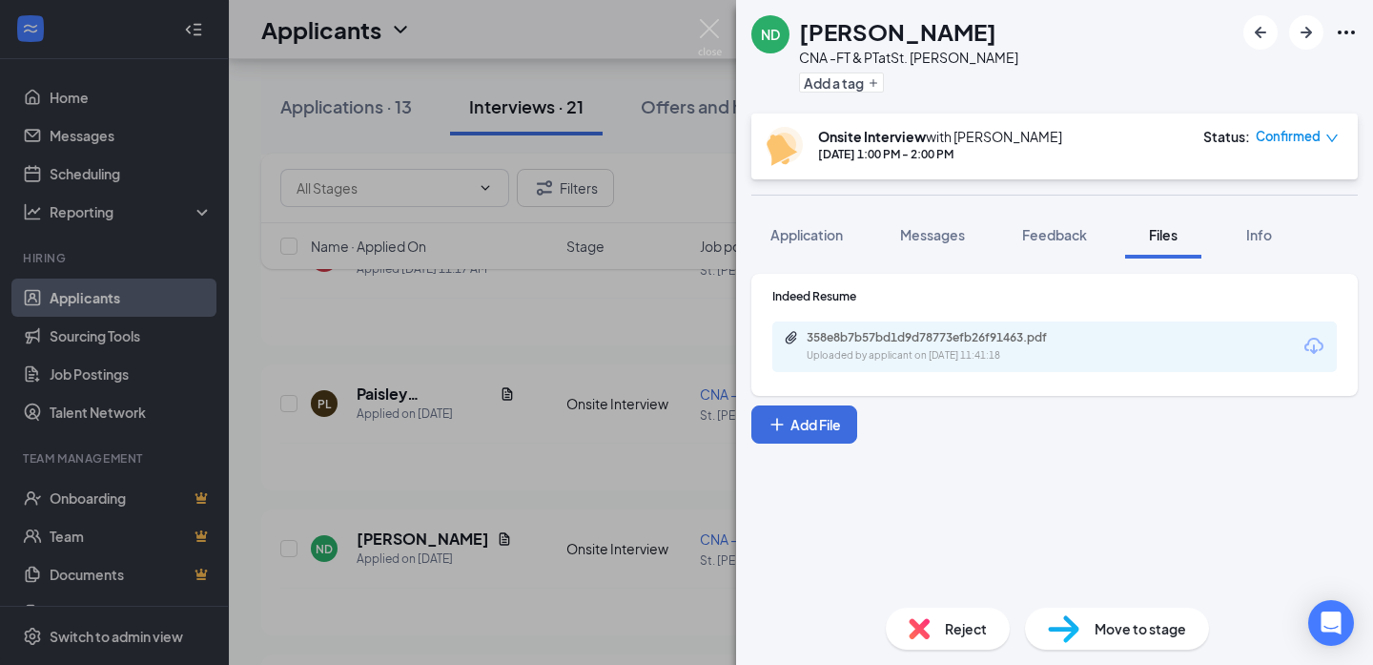
click at [975, 360] on div "Uploaded by applicant on [DATE] 11:41:18" at bounding box center [950, 355] width 286 height 15
click at [484, 548] on div "ND [PERSON_NAME] CNA -FT & PT at St. [PERSON_NAME] Add a tag Onsite Interview w…" at bounding box center [686, 332] width 1373 height 665
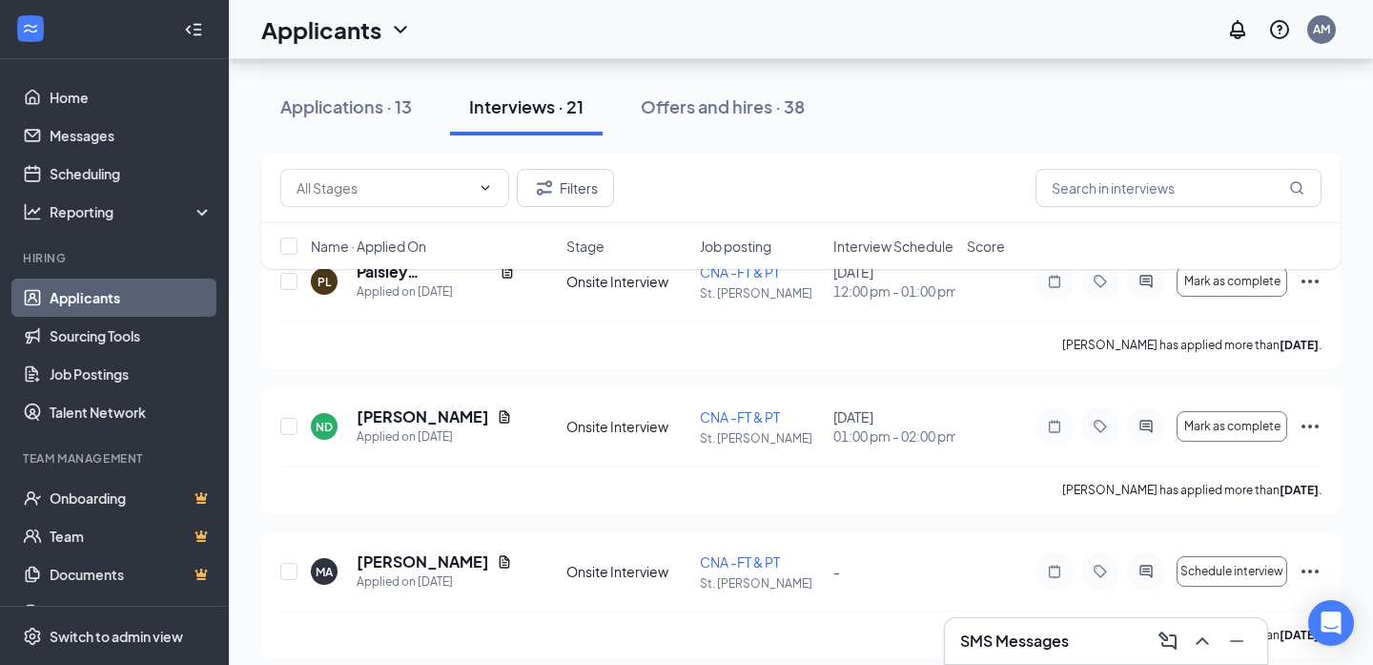
scroll to position [483, 0]
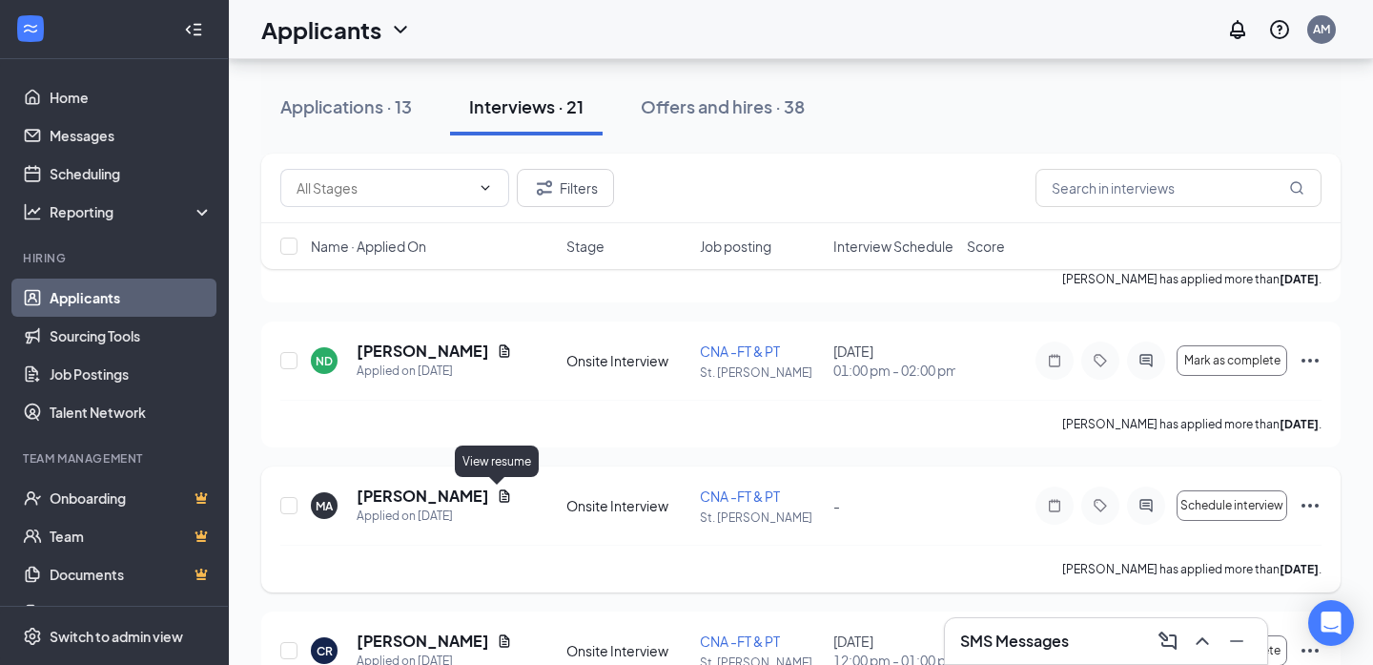
click at [500, 498] on icon "Document" at bounding box center [505, 495] width 10 height 12
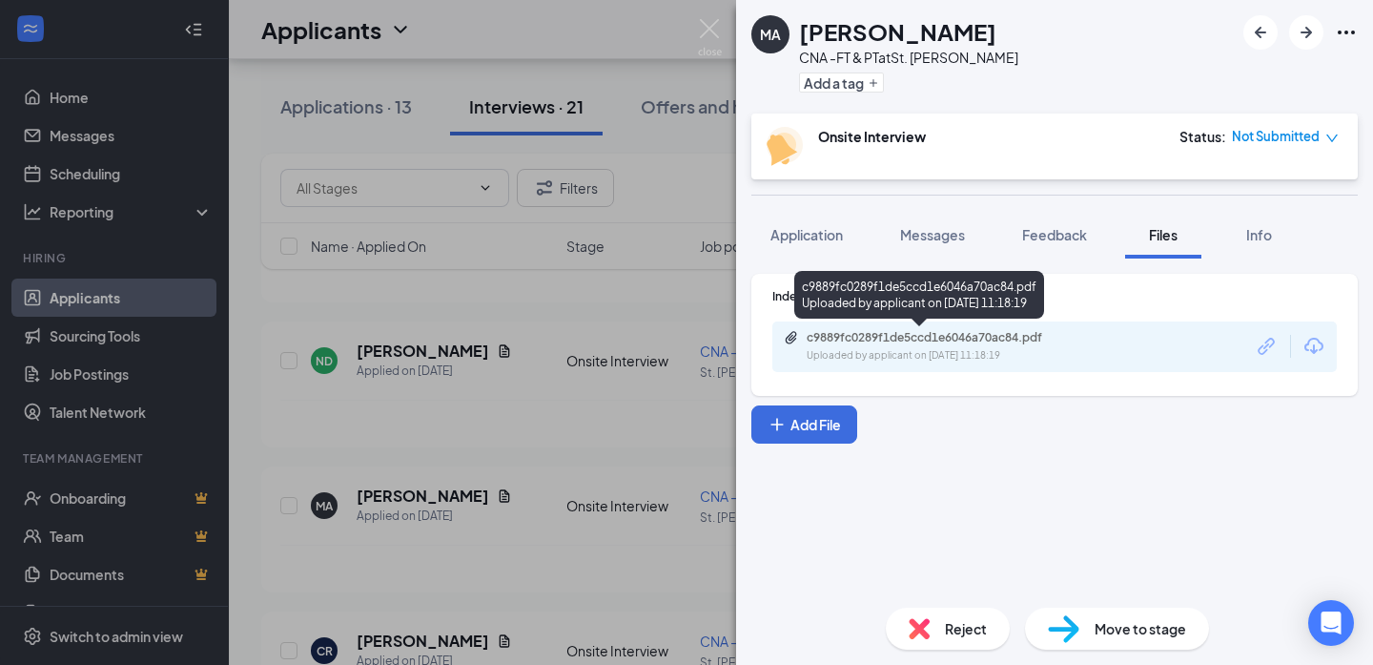
click at [941, 356] on div "Uploaded by applicant on Oct 11, 2025 at 11:18:19" at bounding box center [950, 355] width 286 height 15
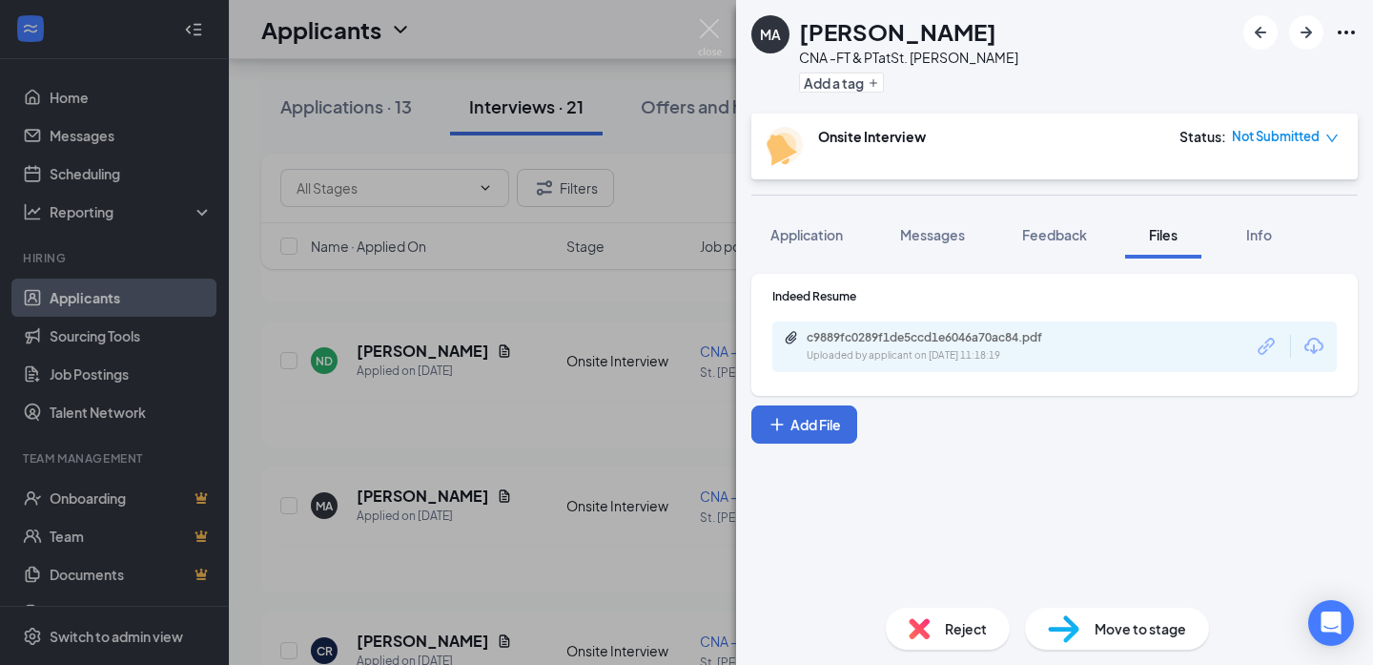
click at [556, 526] on div "MA Magally Andrade CNA -FT & PT at St. George Add a tag Onsite Interview Status…" at bounding box center [686, 332] width 1373 height 665
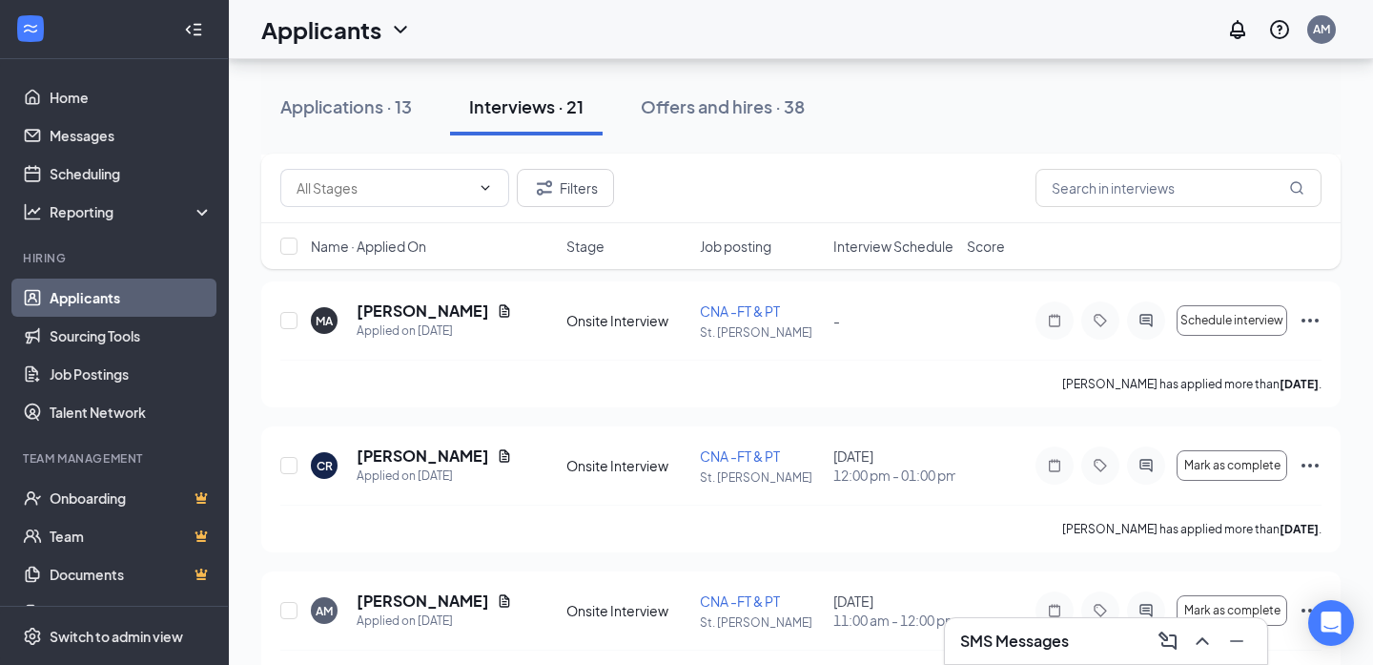
scroll to position [675, 0]
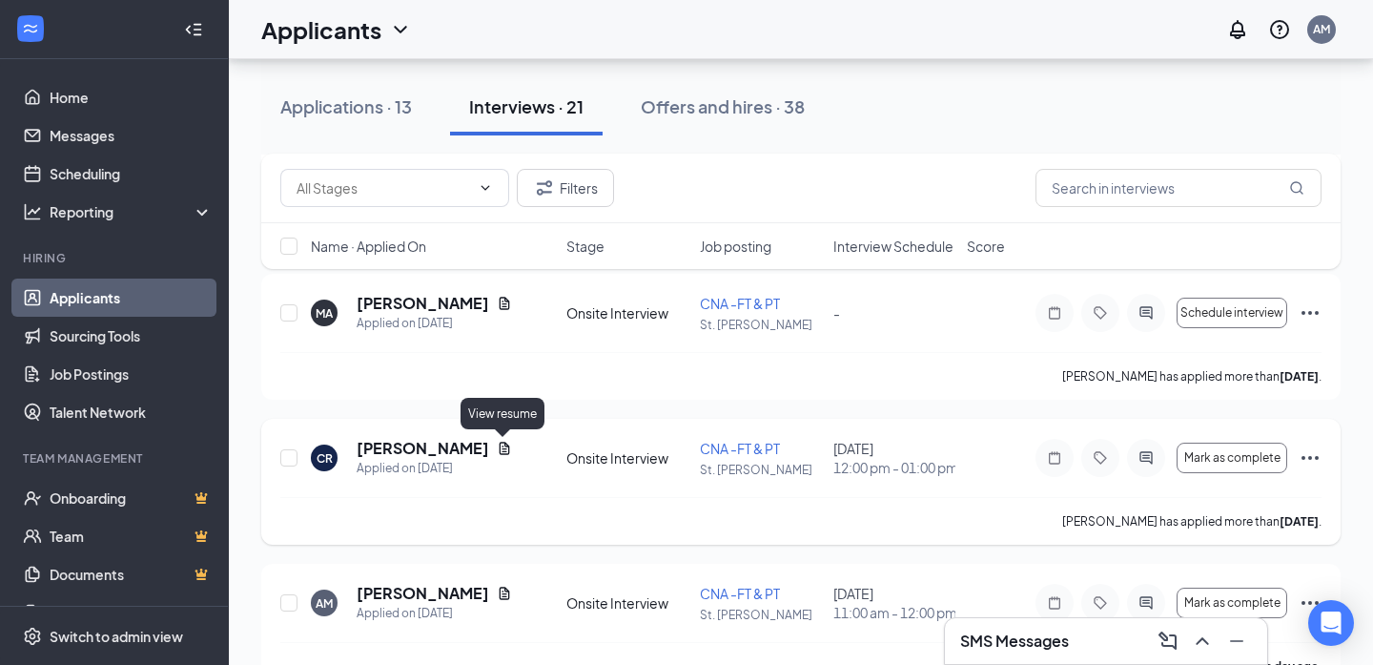
click at [504, 449] on icon "Document" at bounding box center [504, 448] width 15 height 15
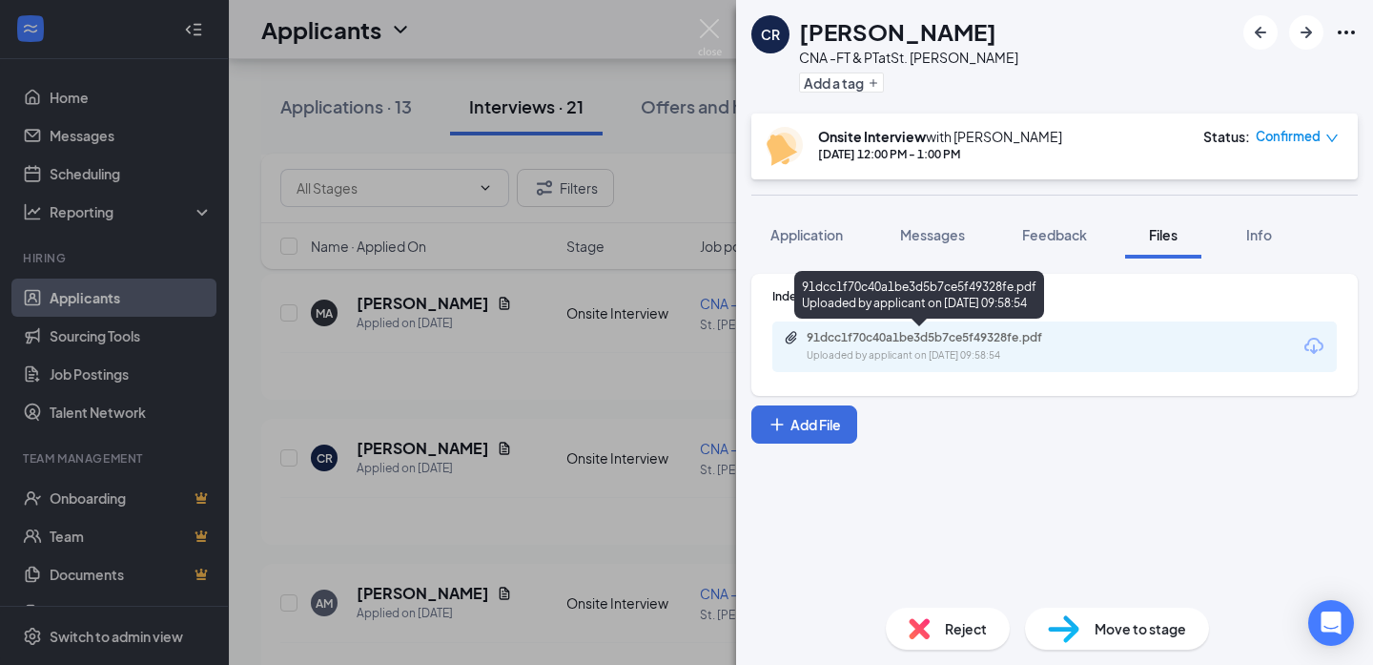
click at [976, 346] on div "91dcc1f70c40a1be3d5b7ce5f49328fe.pdf Uploaded by applicant on Oct 11, 2025 at 0…" at bounding box center [938, 346] width 309 height 33
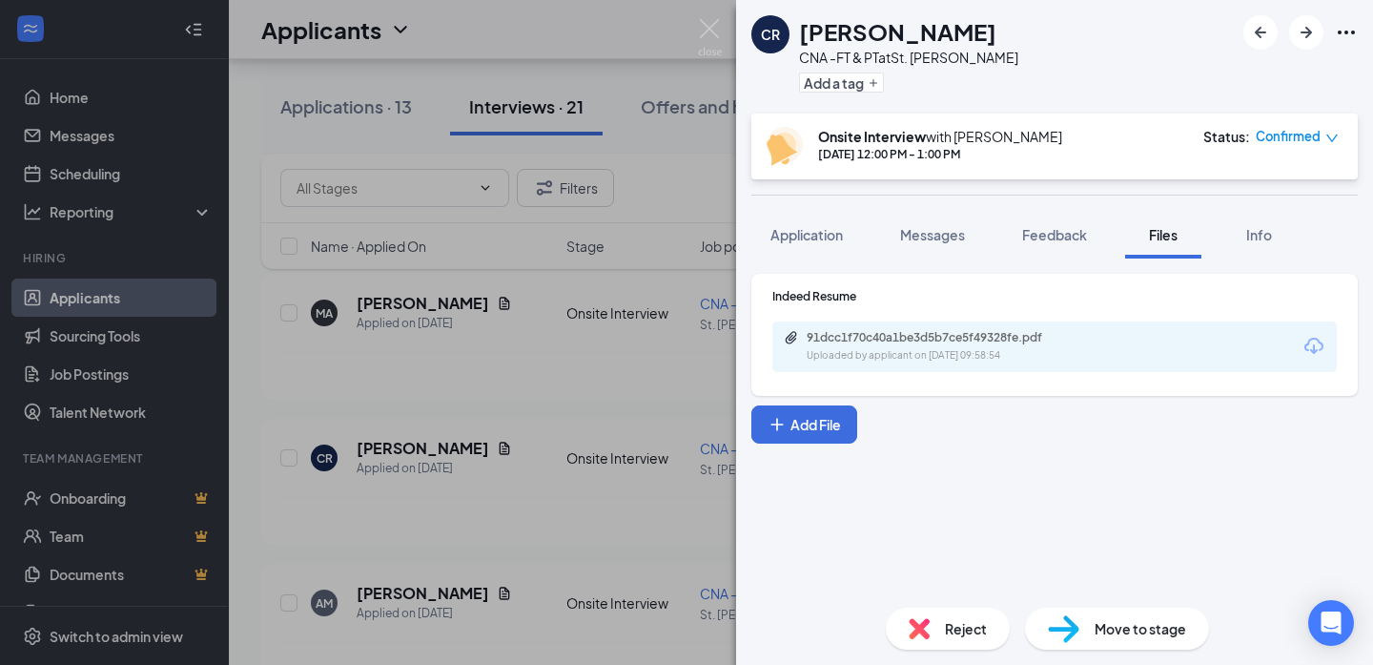
click at [463, 529] on div "CR Colette Rogerson CNA -FT & PT at St. George Add a tag Onsite Interview with …" at bounding box center [686, 332] width 1373 height 665
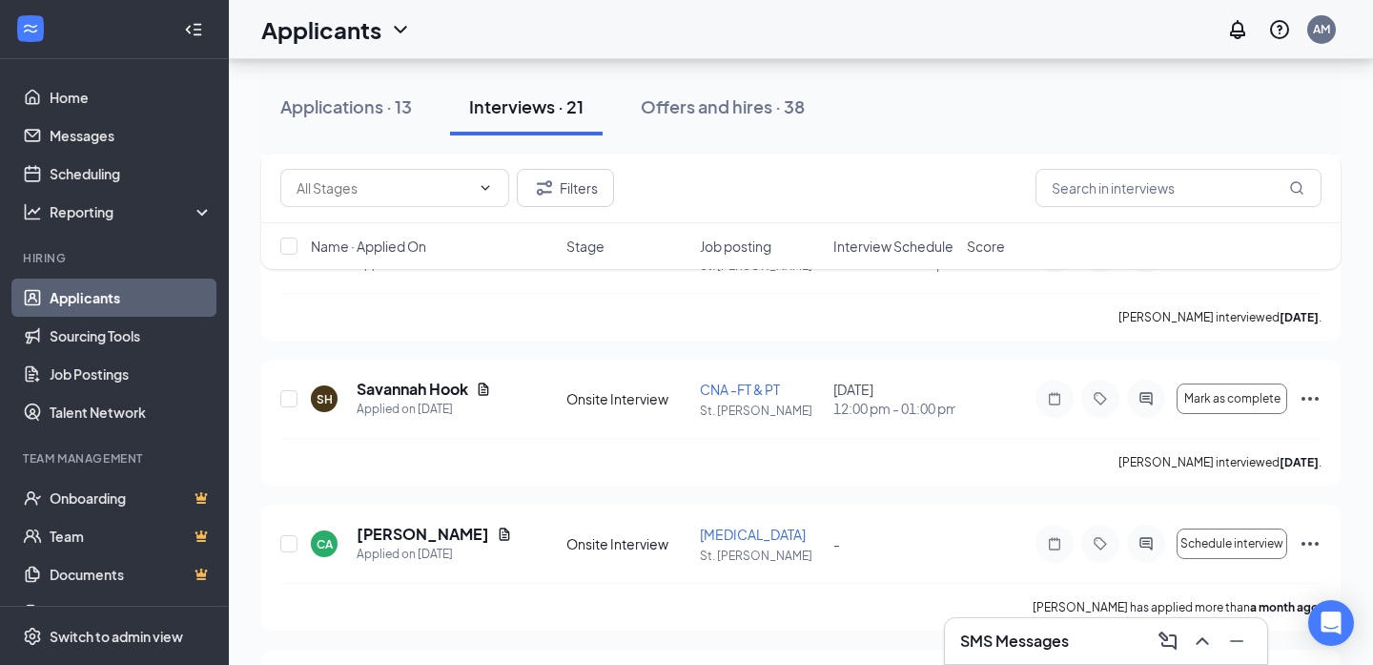
scroll to position [1485, 0]
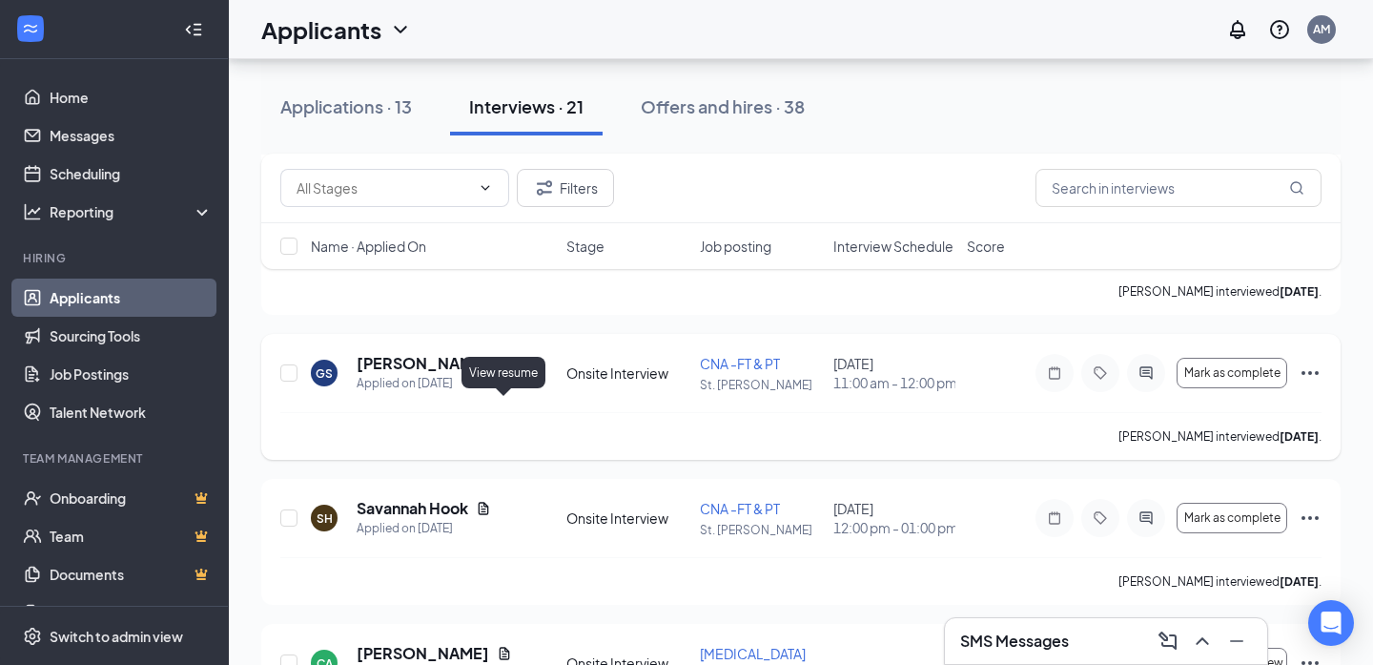
click at [506, 371] on icon "Document" at bounding box center [504, 363] width 15 height 15
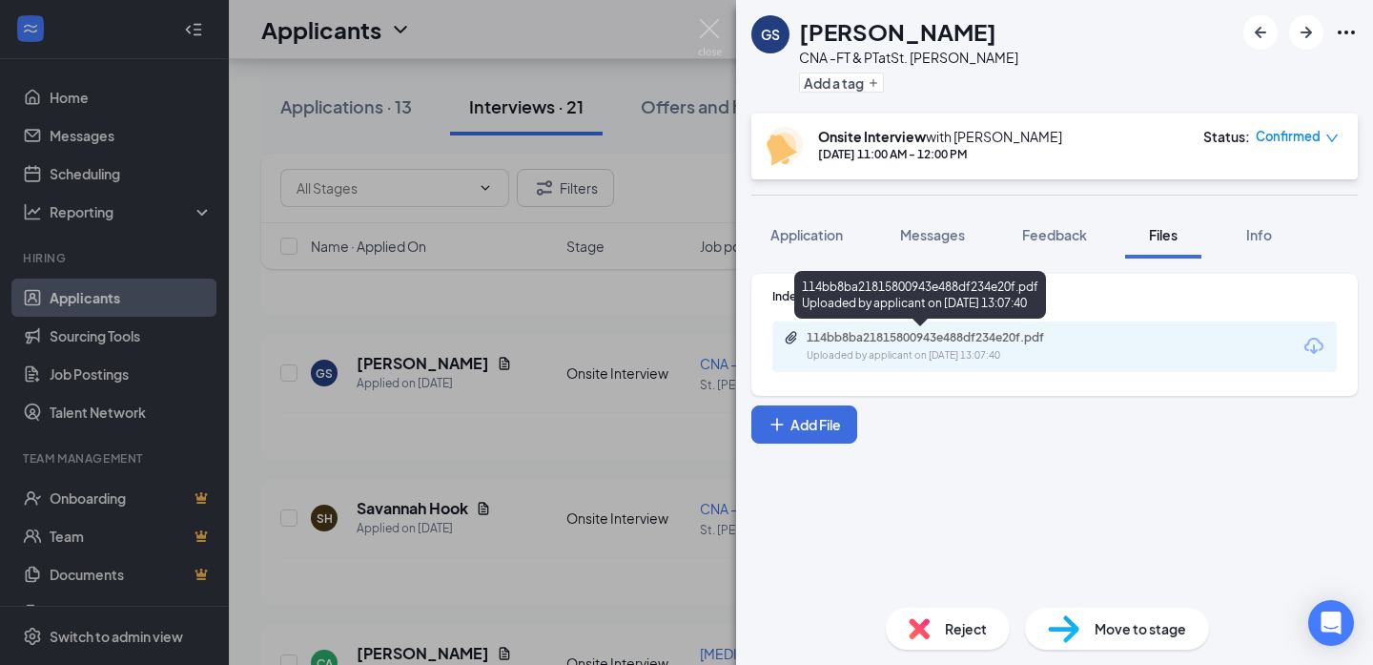
click at [875, 348] on div "Uploaded by applicant on Sep 22, 2025 at 13:07:40" at bounding box center [950, 355] width 286 height 15
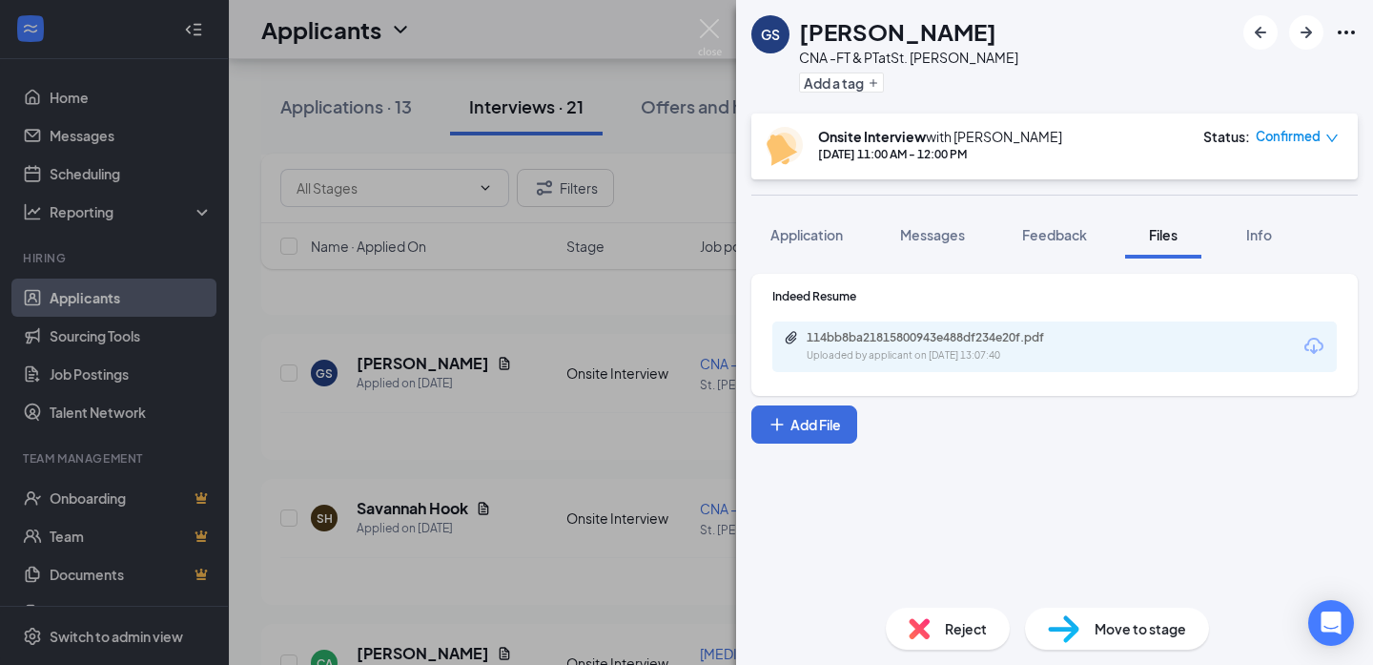
click at [558, 539] on div "GS Gabriela Santiago CNA -FT & PT at St. George Add a tag Onsite Interview with…" at bounding box center [686, 332] width 1373 height 665
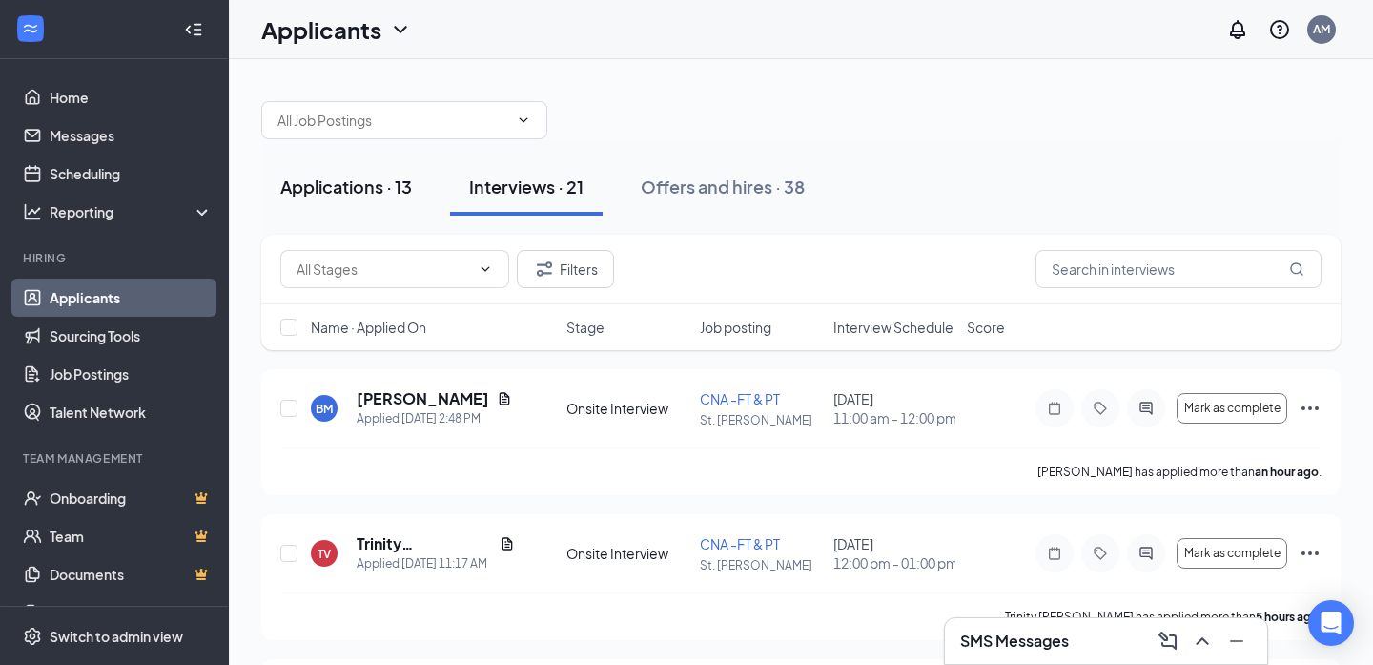
click at [412, 196] on div "Applications · 13" at bounding box center [346, 187] width 132 height 24
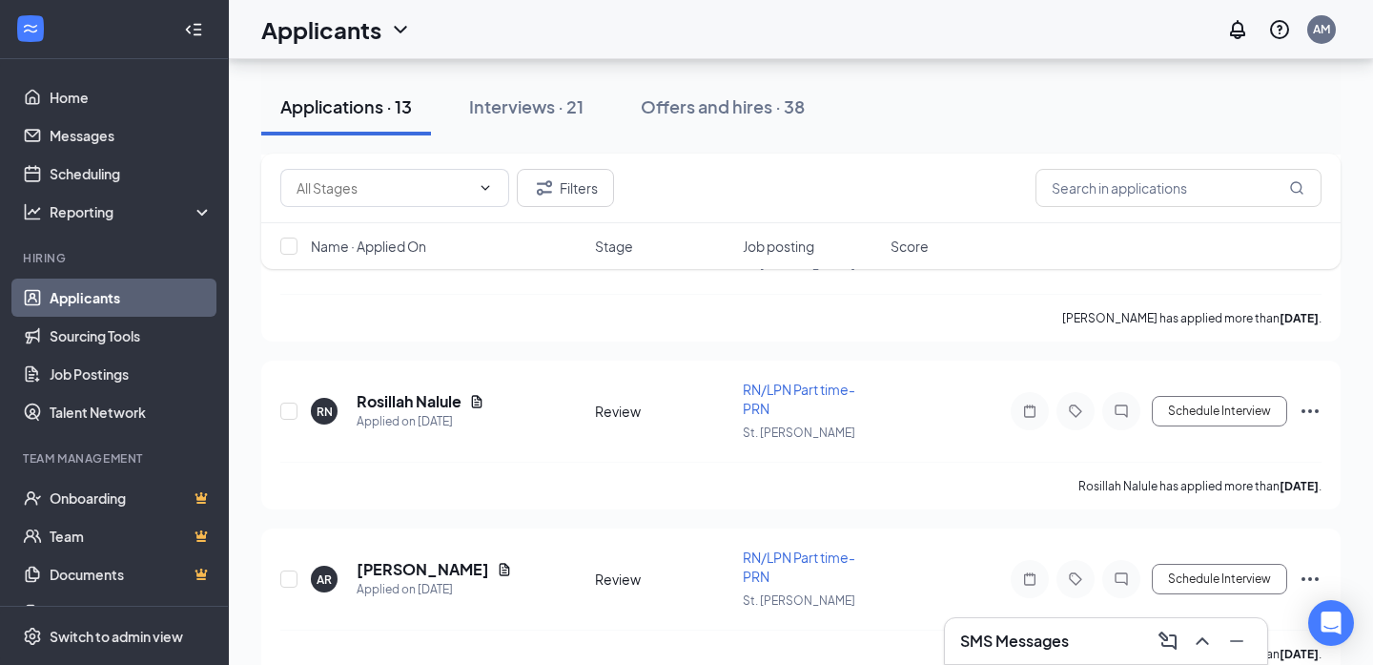
scroll to position [867, 0]
